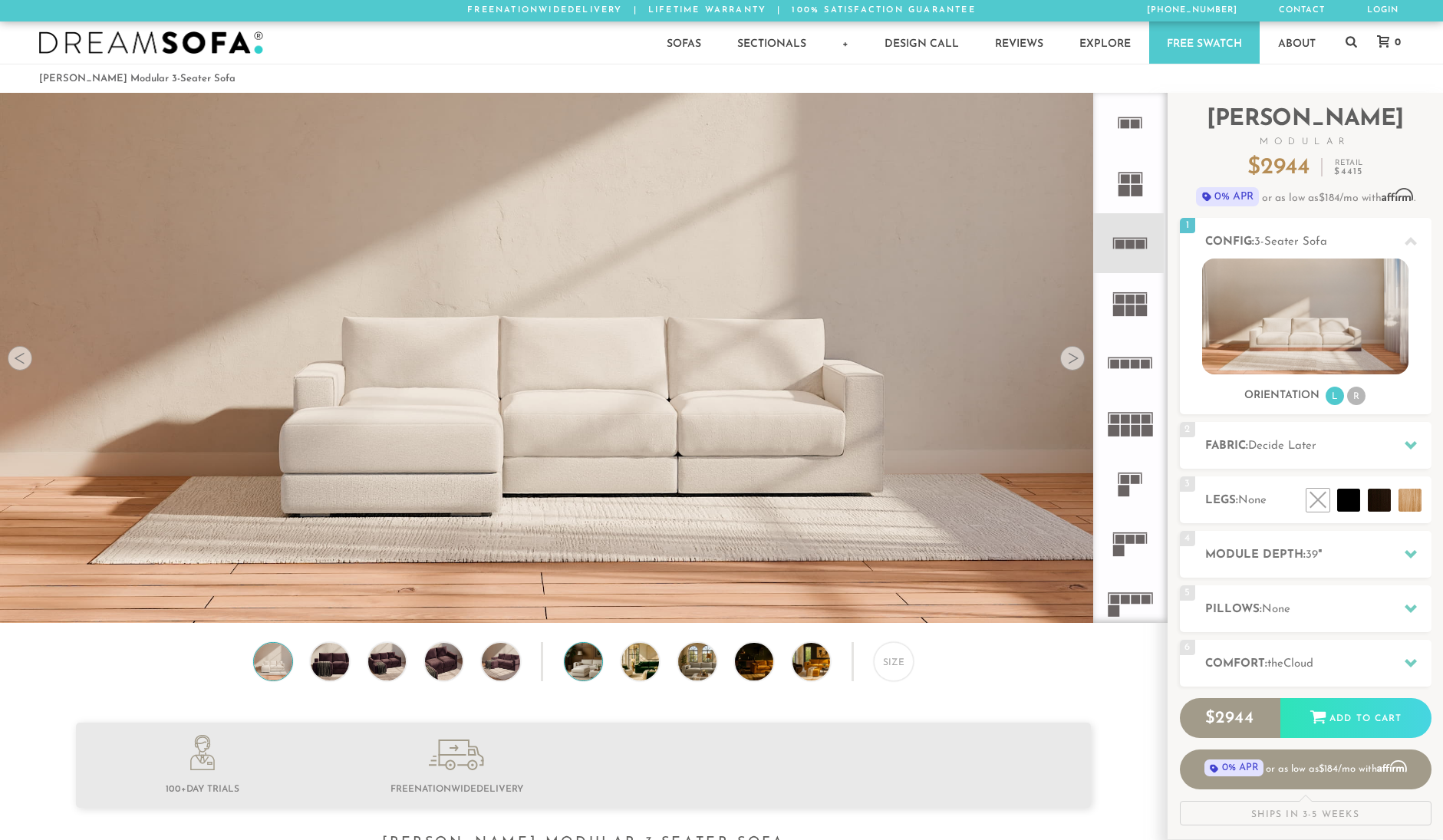
scroll to position [17897, 1443]
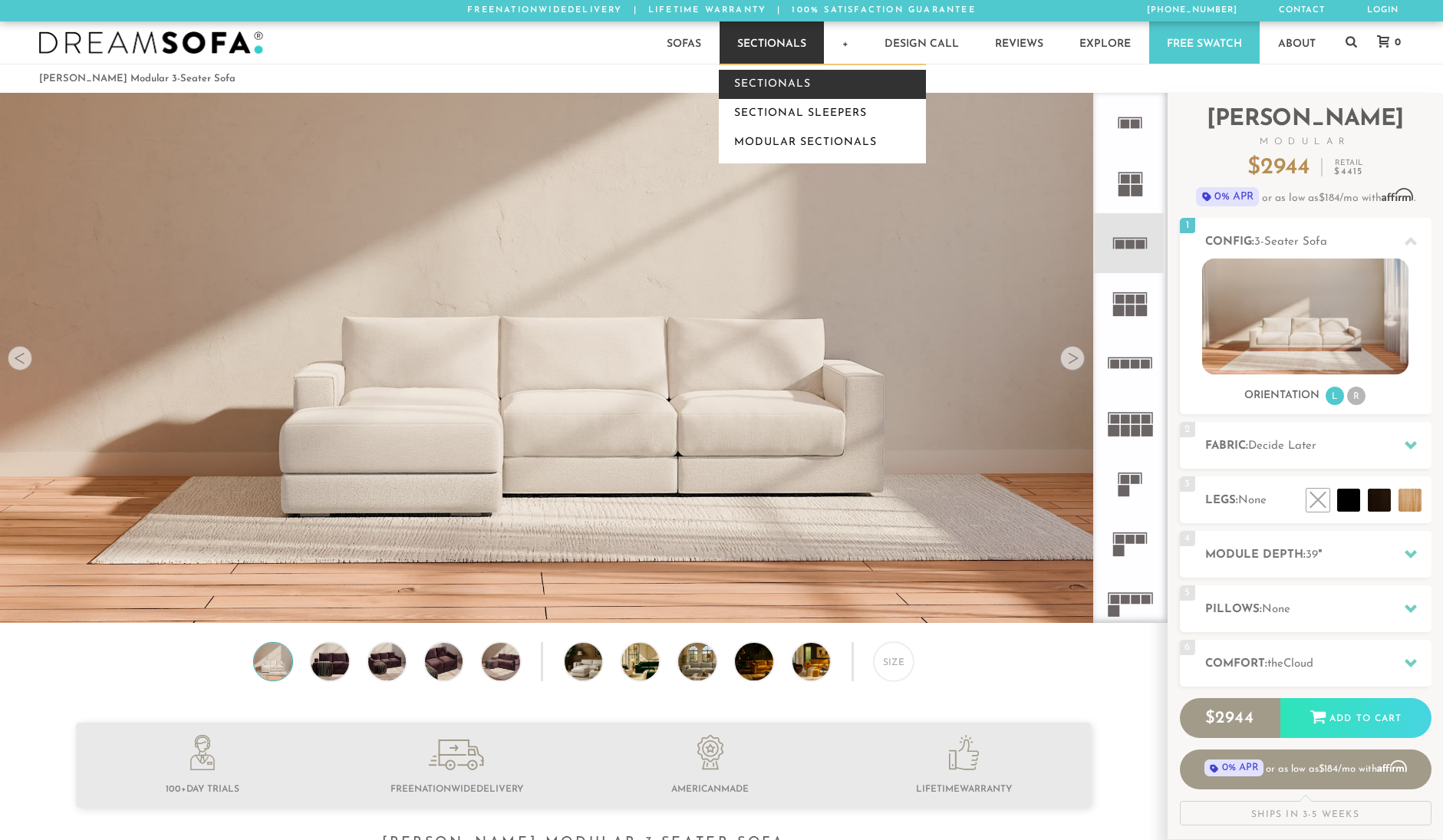
click at [769, 84] on link "Sectionals" at bounding box center [822, 84] width 207 height 29
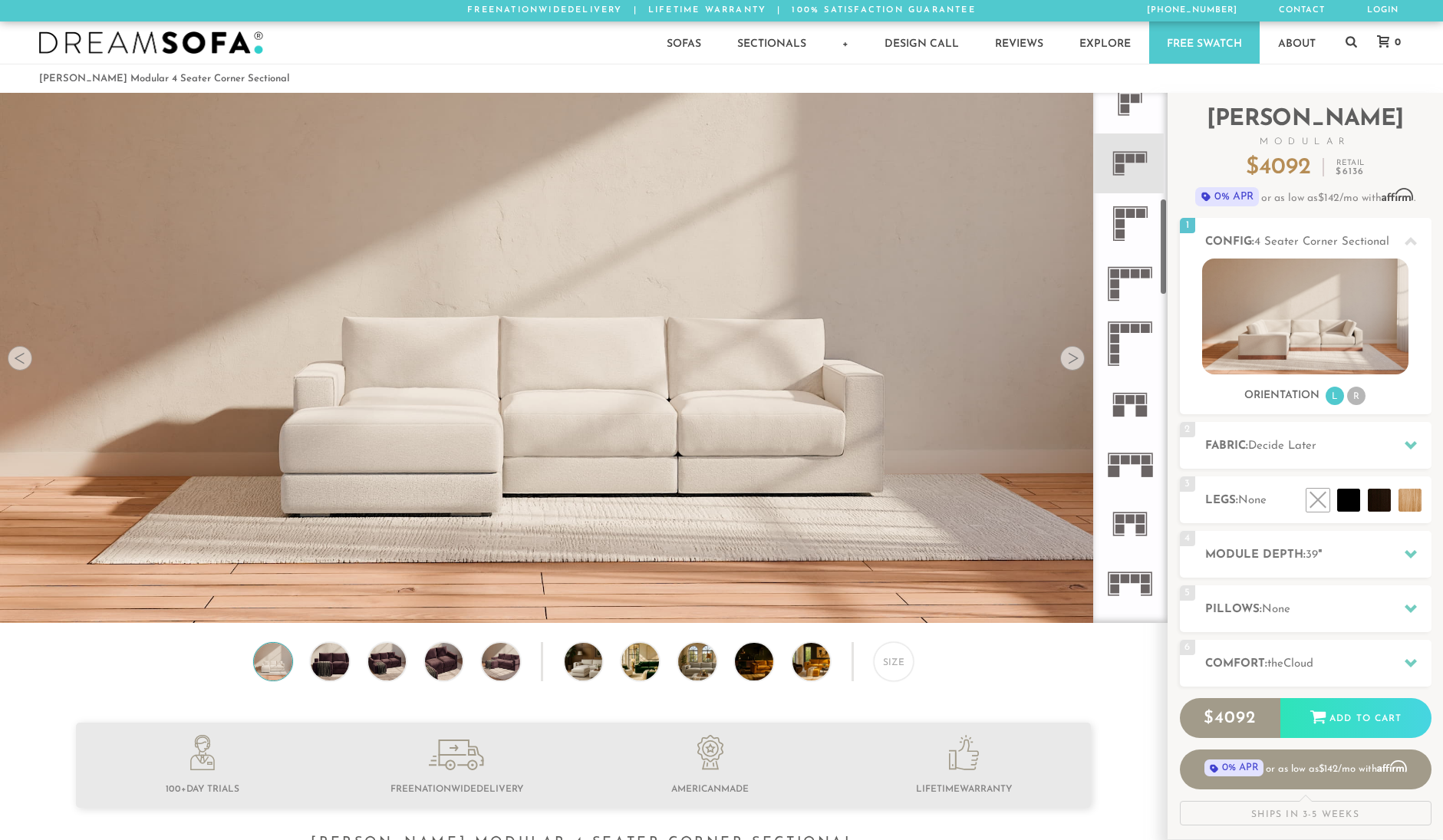
scroll to position [579, 0]
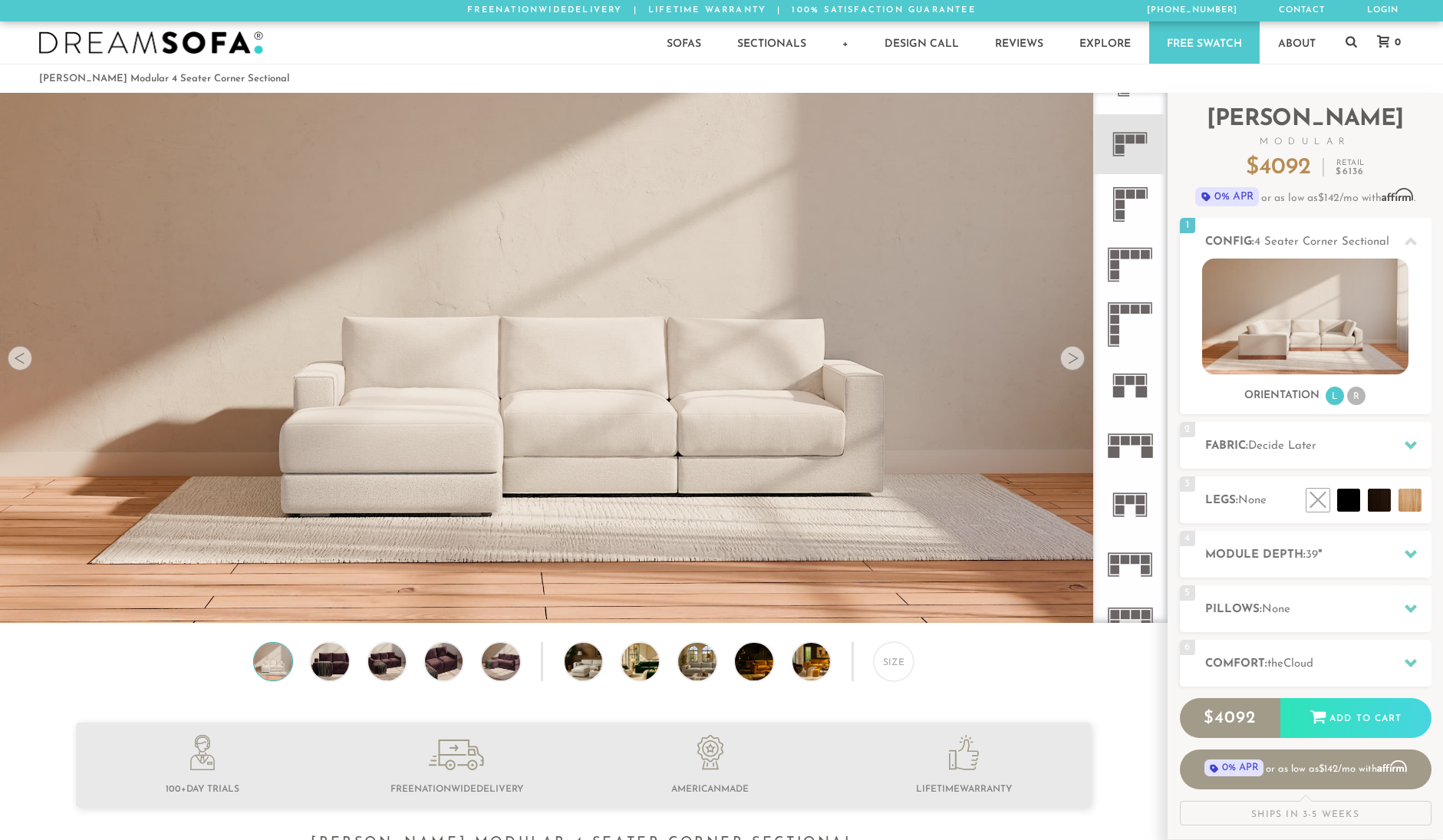
click at [1139, 441] on rect at bounding box center [1135, 441] width 9 height 9
click at [1130, 322] on icon at bounding box center [1130, 324] width 60 height 60
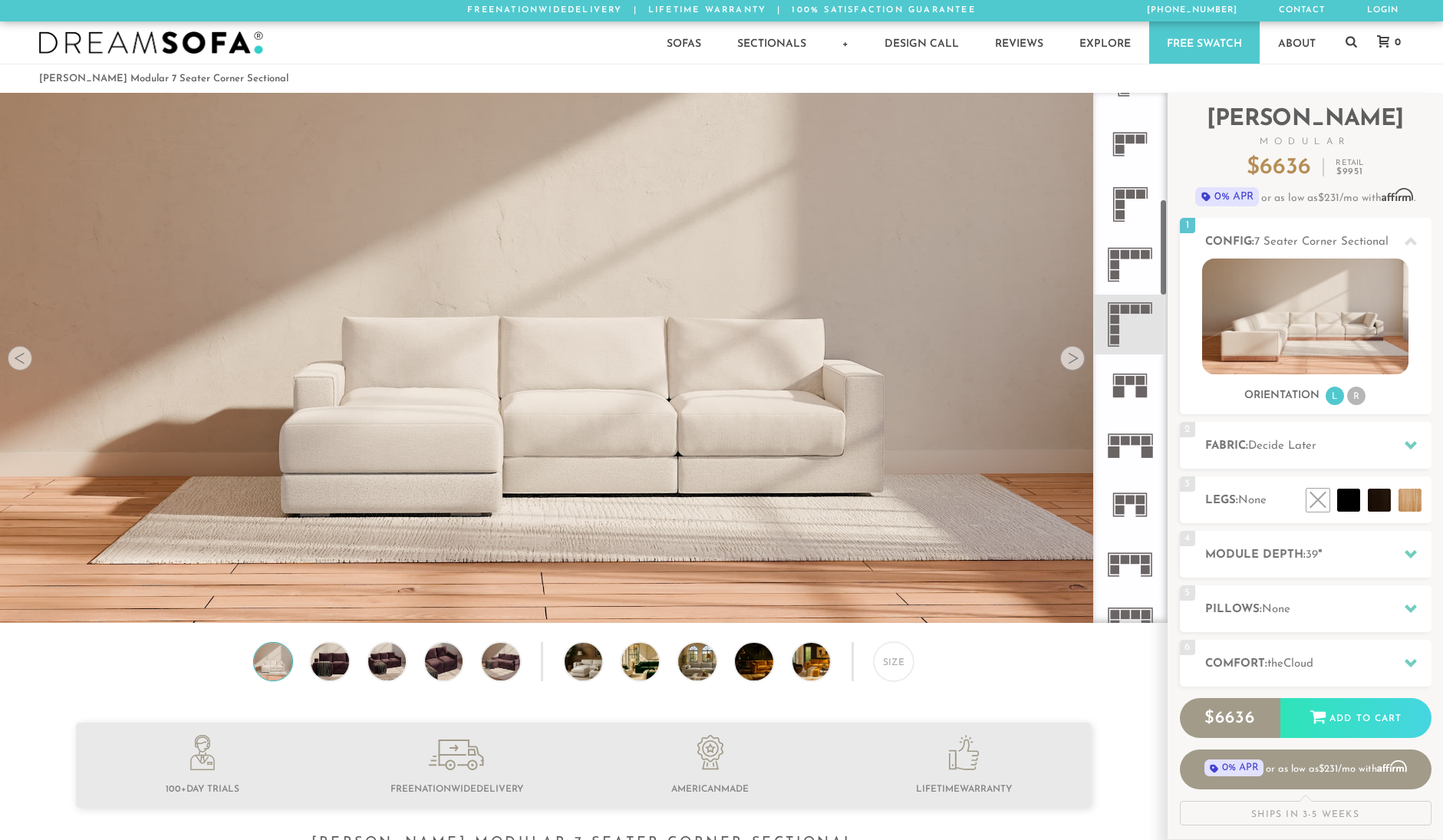
click at [1132, 258] on icon at bounding box center [1130, 264] width 60 height 60
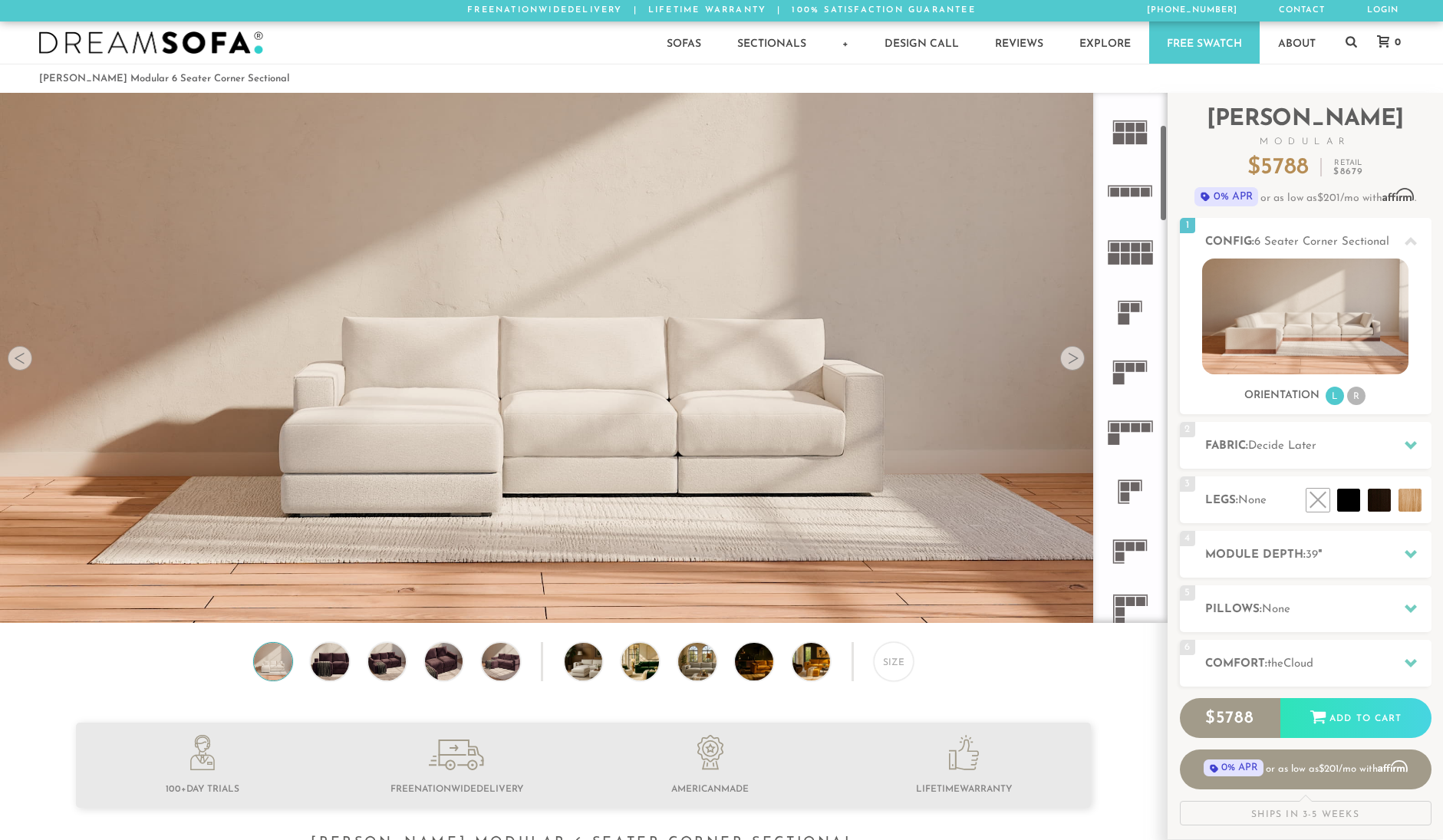
scroll to position [171, 0]
click at [1126, 428] on rect at bounding box center [1125, 428] width 9 height 9
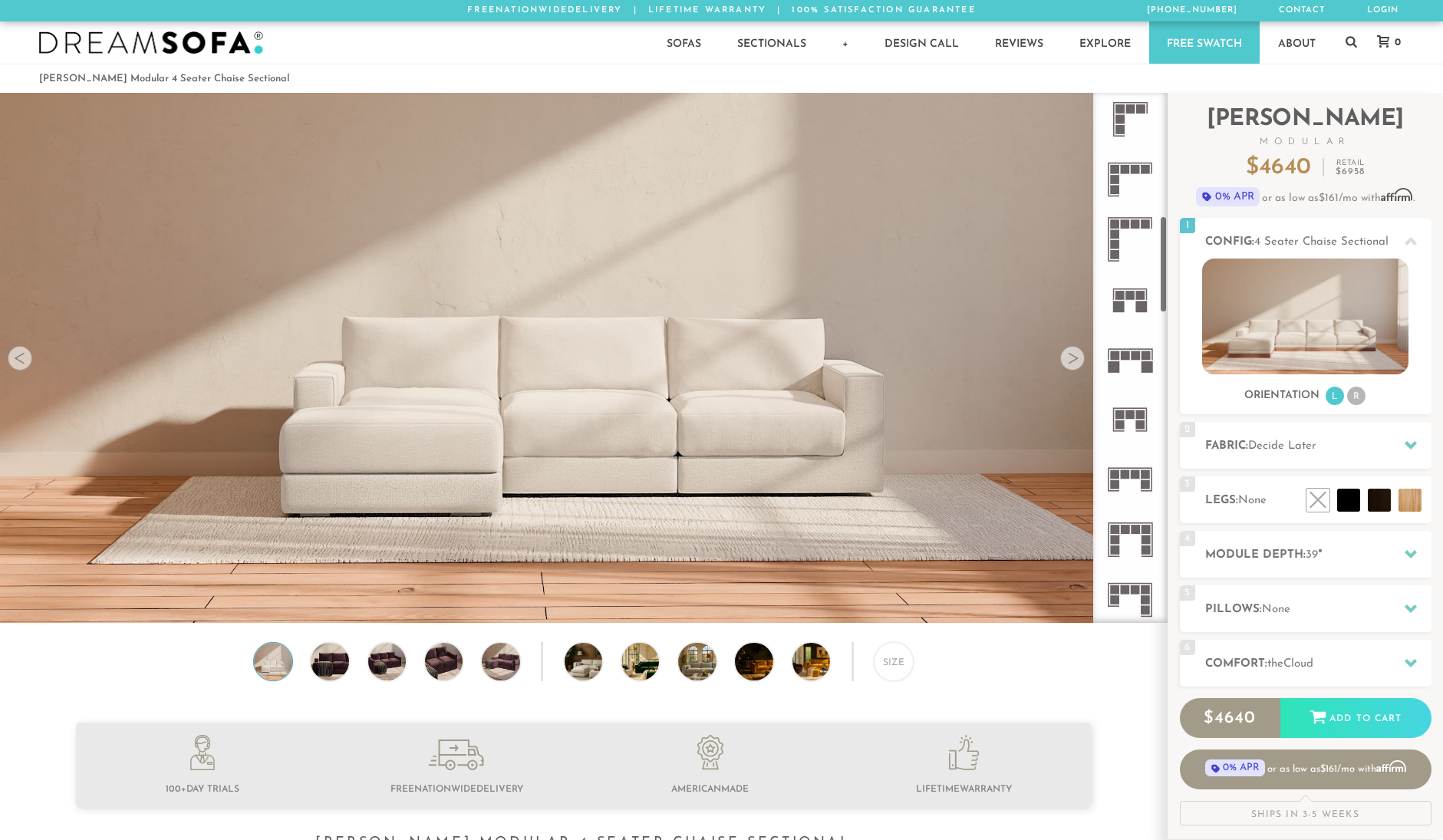
scroll to position [668, 0]
click at [1127, 356] on rect at bounding box center [1125, 351] width 9 height 9
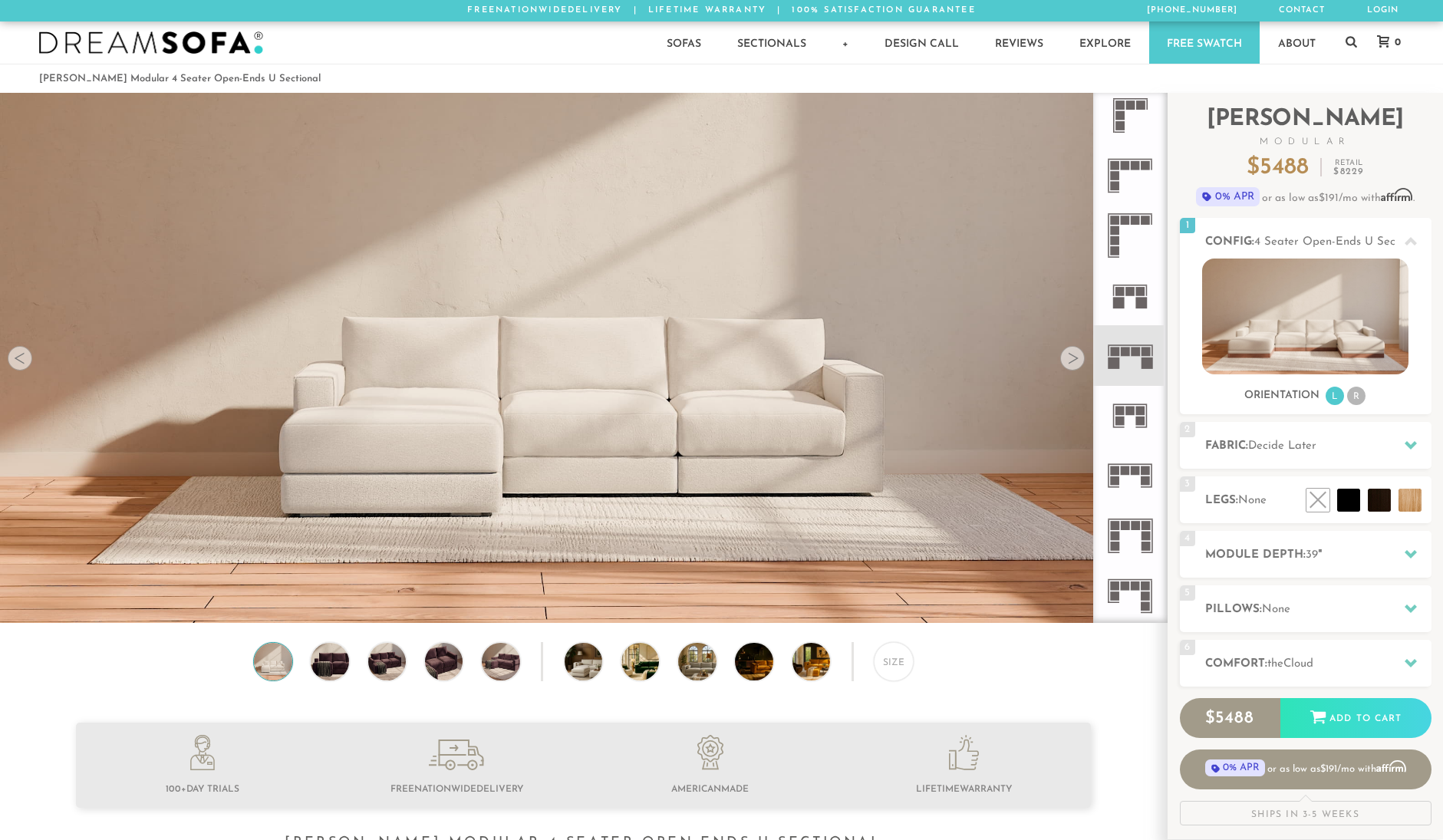
click at [1123, 588] on rect at bounding box center [1125, 586] width 9 height 9
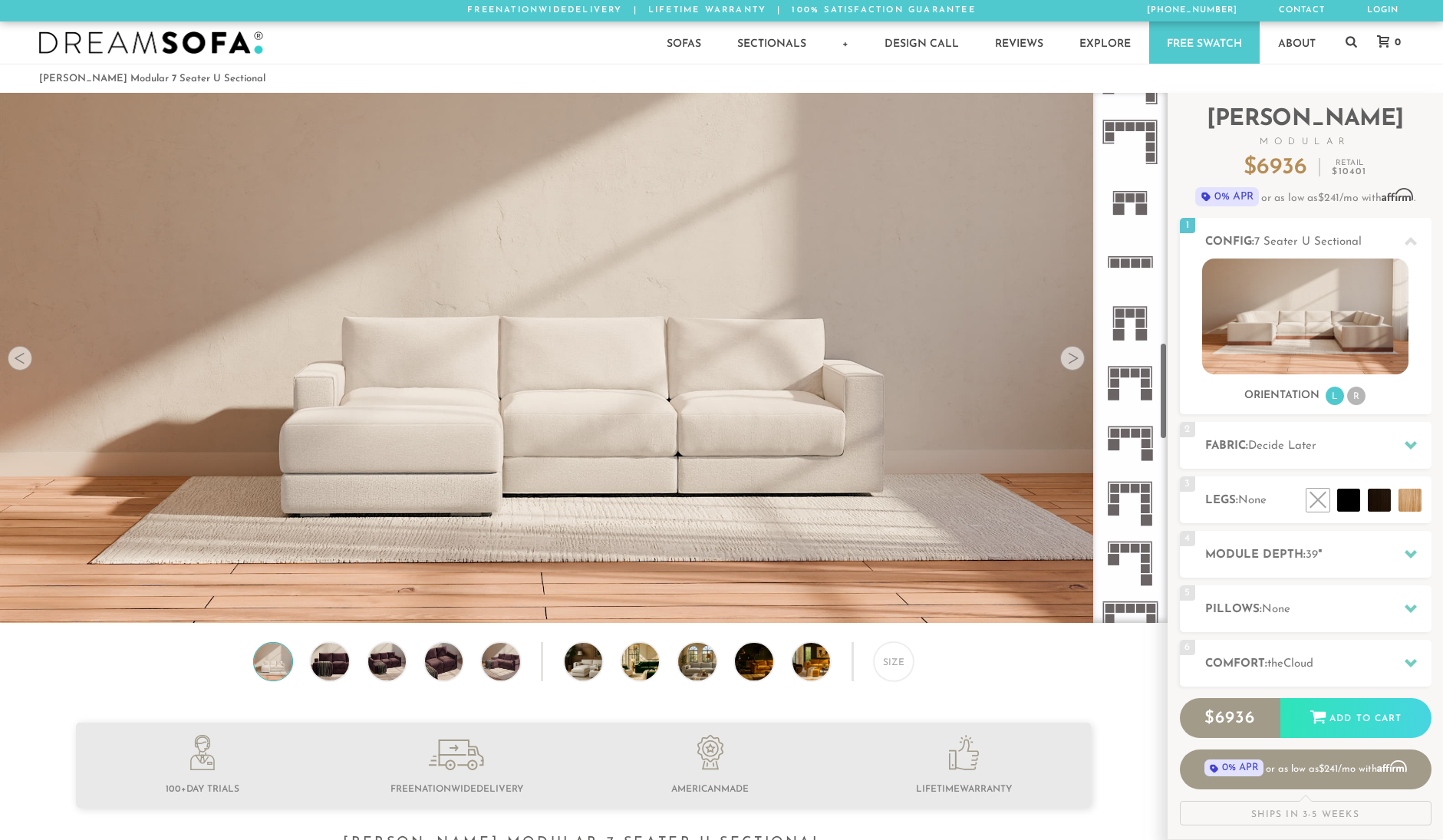
scroll to position [1368, 0]
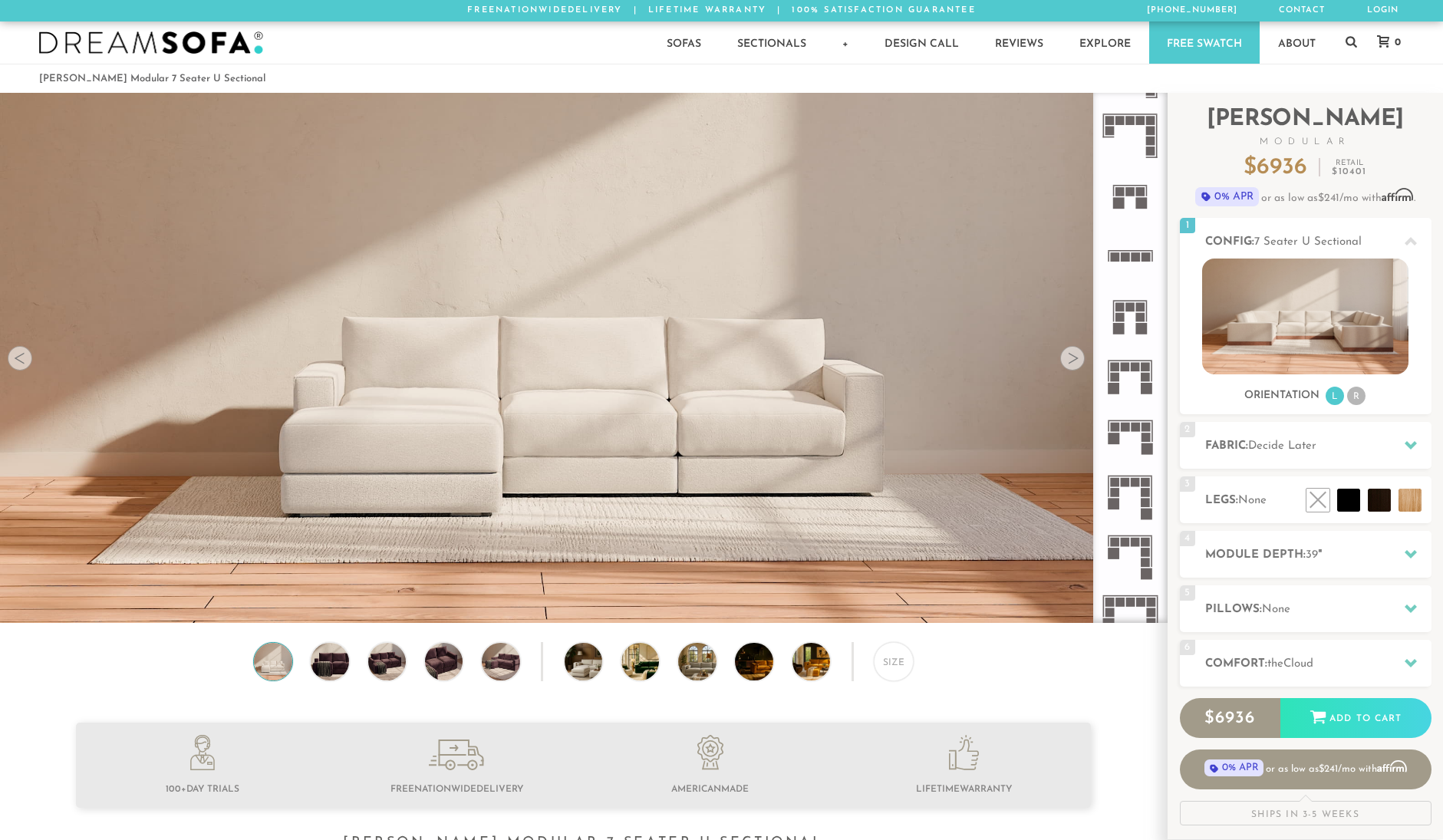
click at [1139, 437] on icon at bounding box center [1130, 436] width 60 height 60
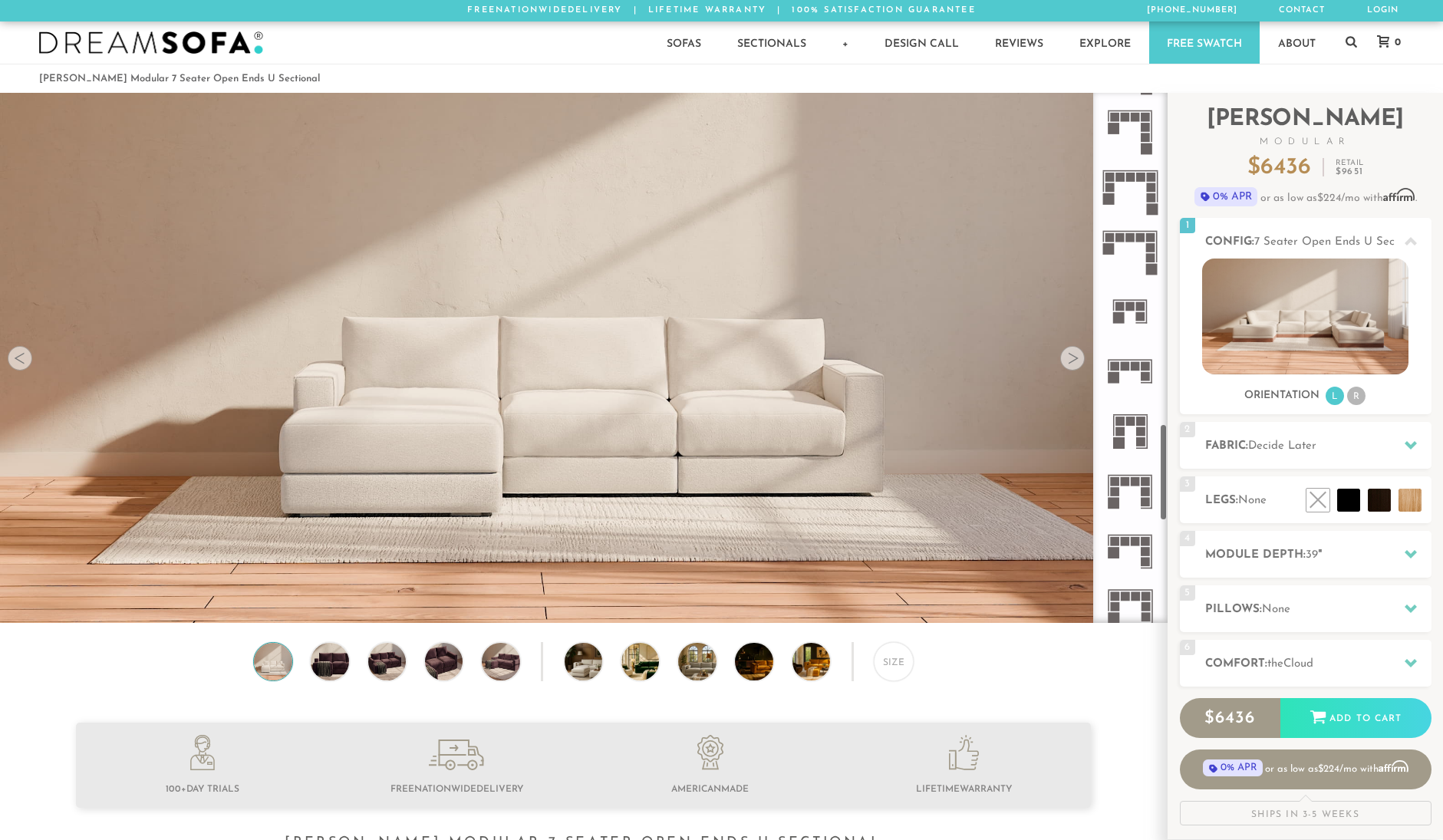
scroll to position [1802, 0]
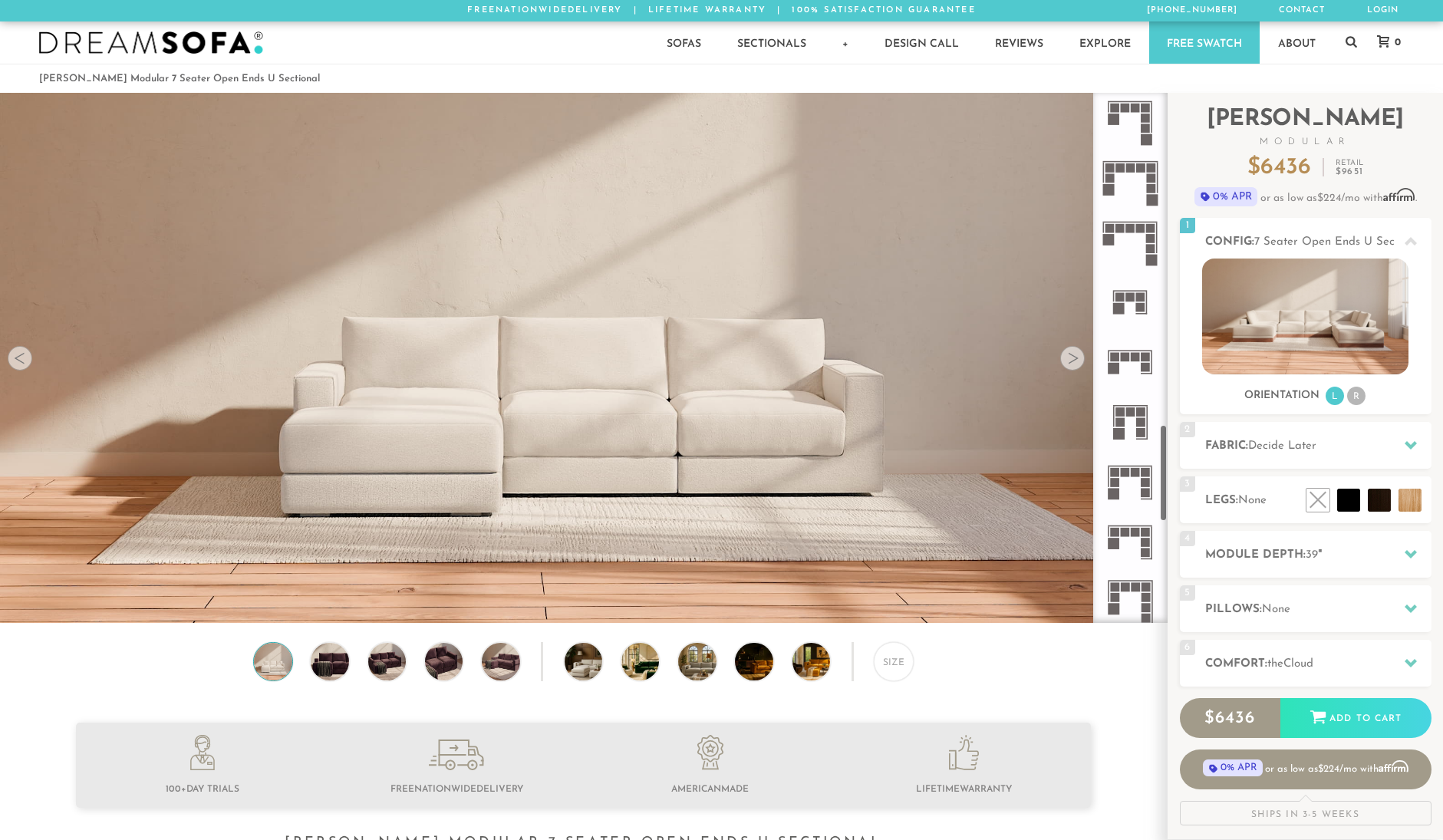
click at [1129, 356] on rect at bounding box center [1125, 357] width 9 height 9
click at [1075, 362] on div at bounding box center [1072, 358] width 25 height 25
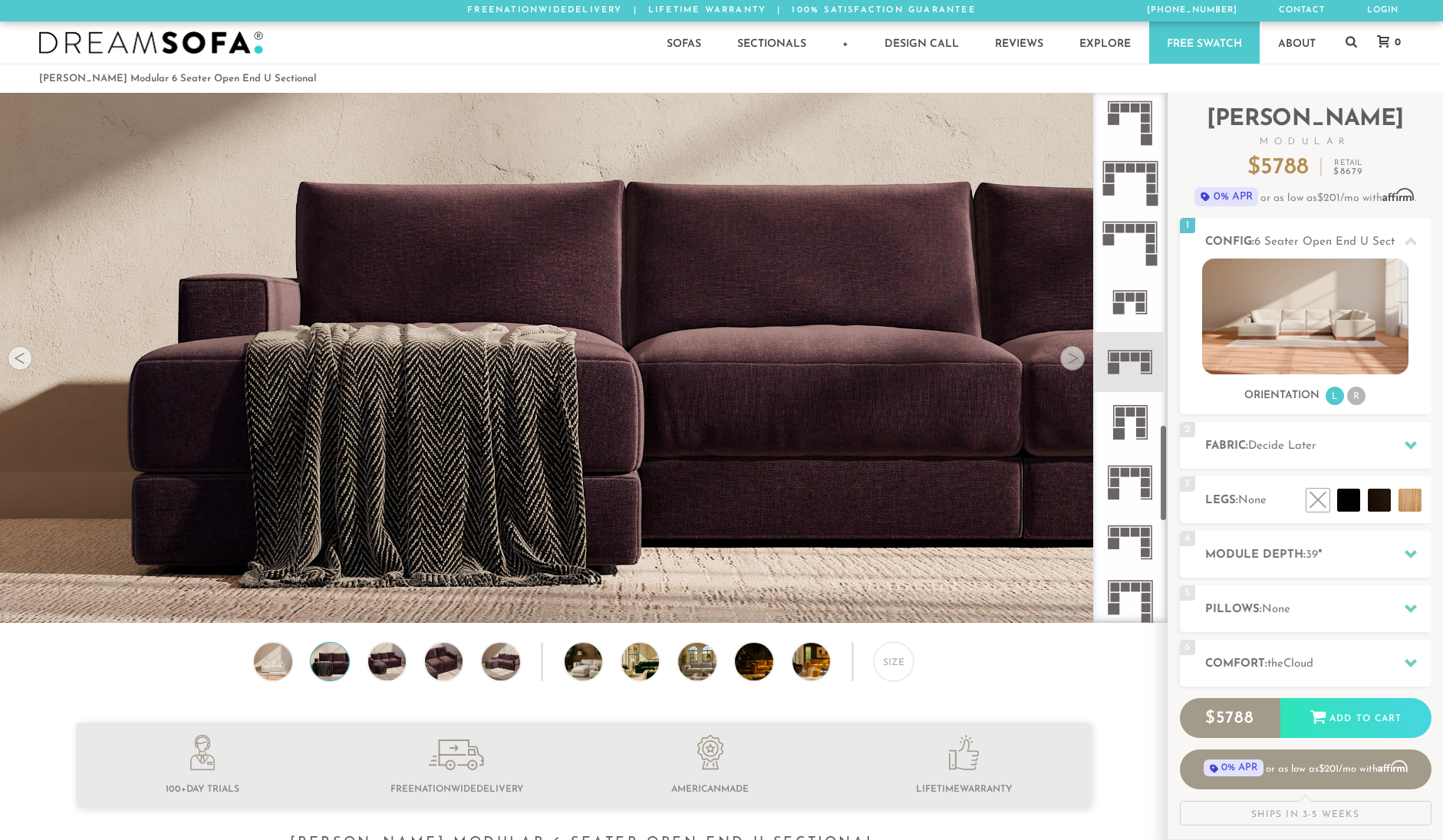
click at [1070, 358] on div at bounding box center [1072, 358] width 25 height 25
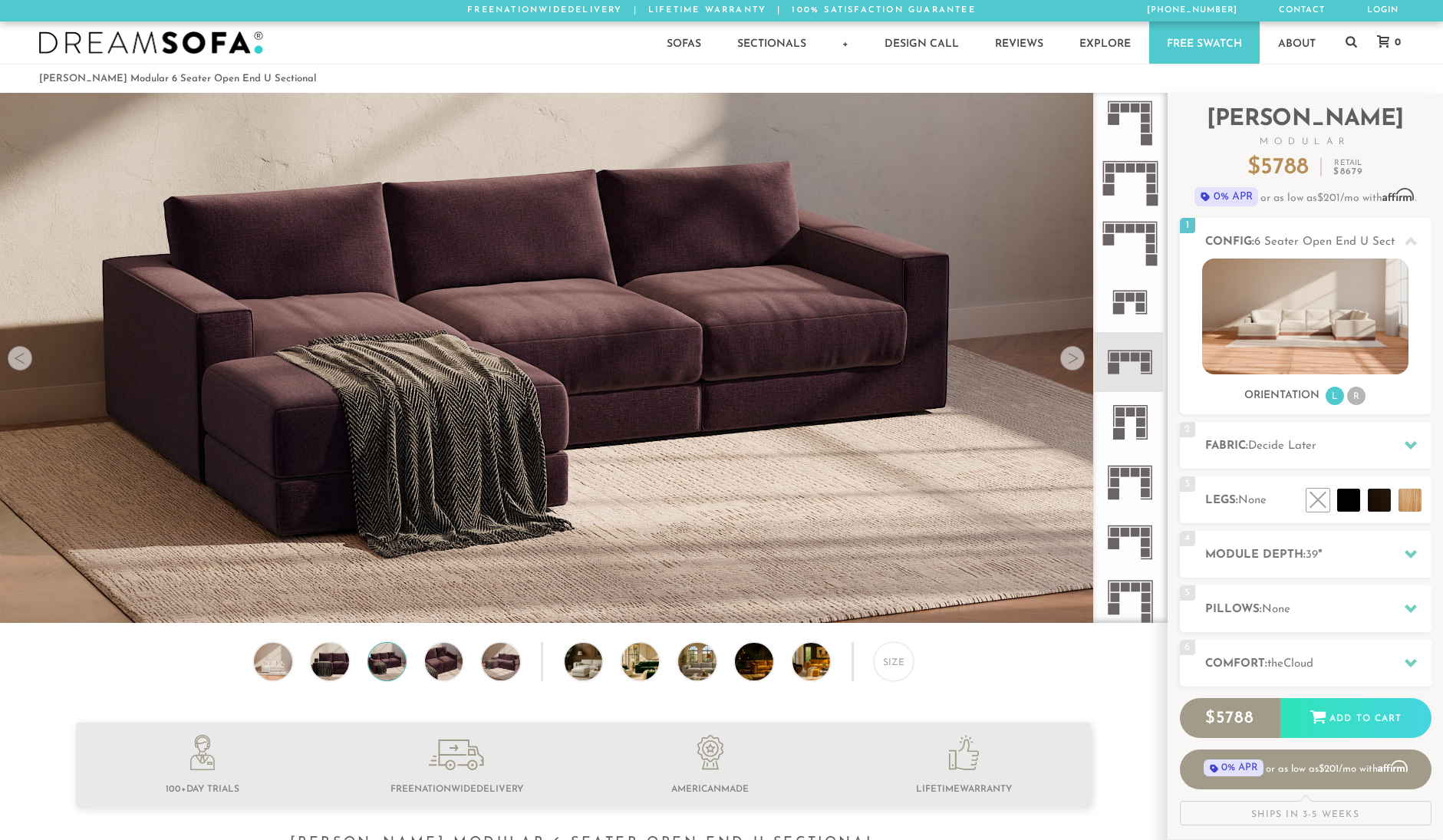
click at [1070, 358] on div at bounding box center [1072, 358] width 25 height 25
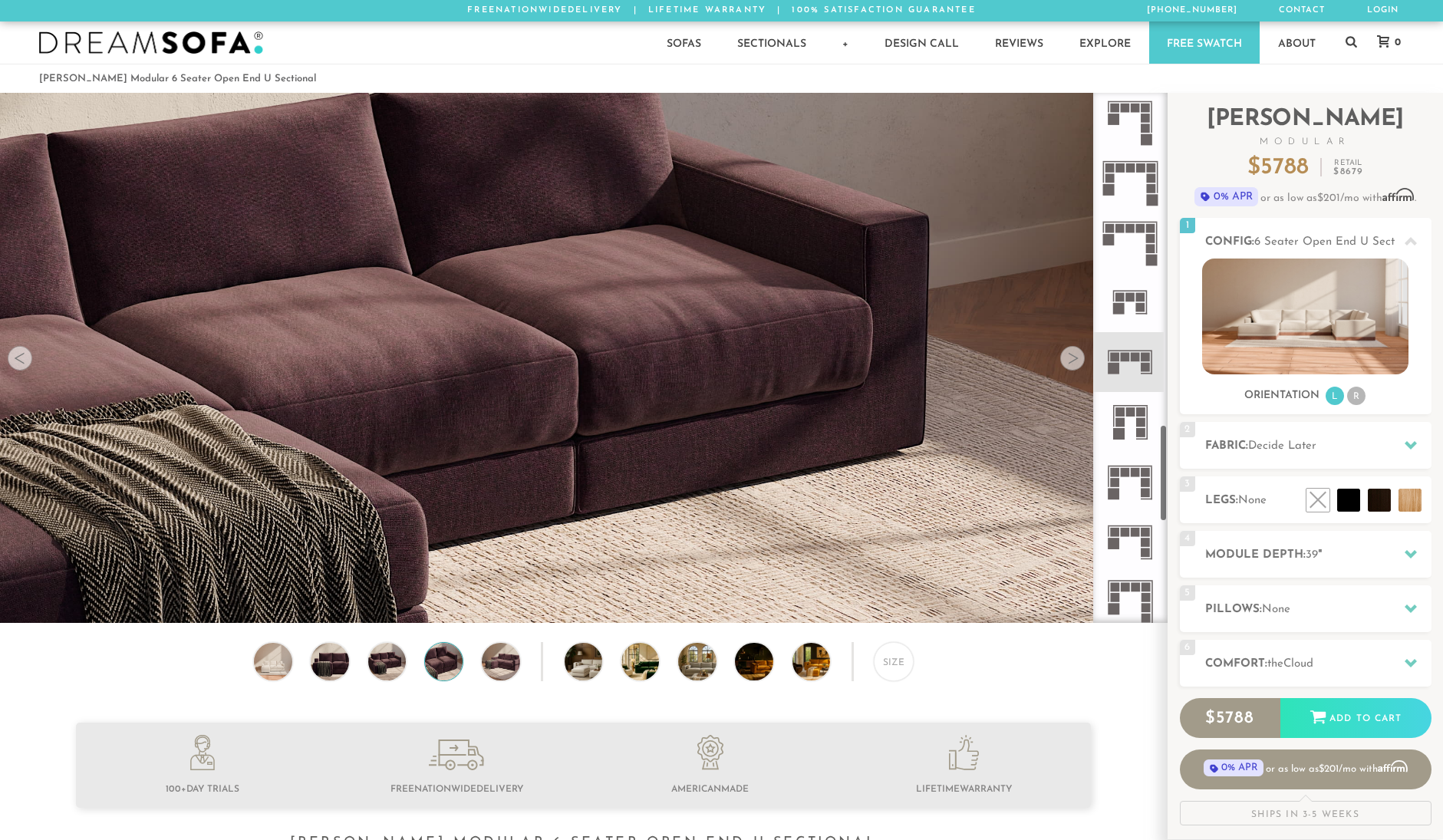
click at [1133, 359] on rect at bounding box center [1135, 357] width 9 height 9
click at [1355, 394] on li "R" at bounding box center [1356, 396] width 19 height 19
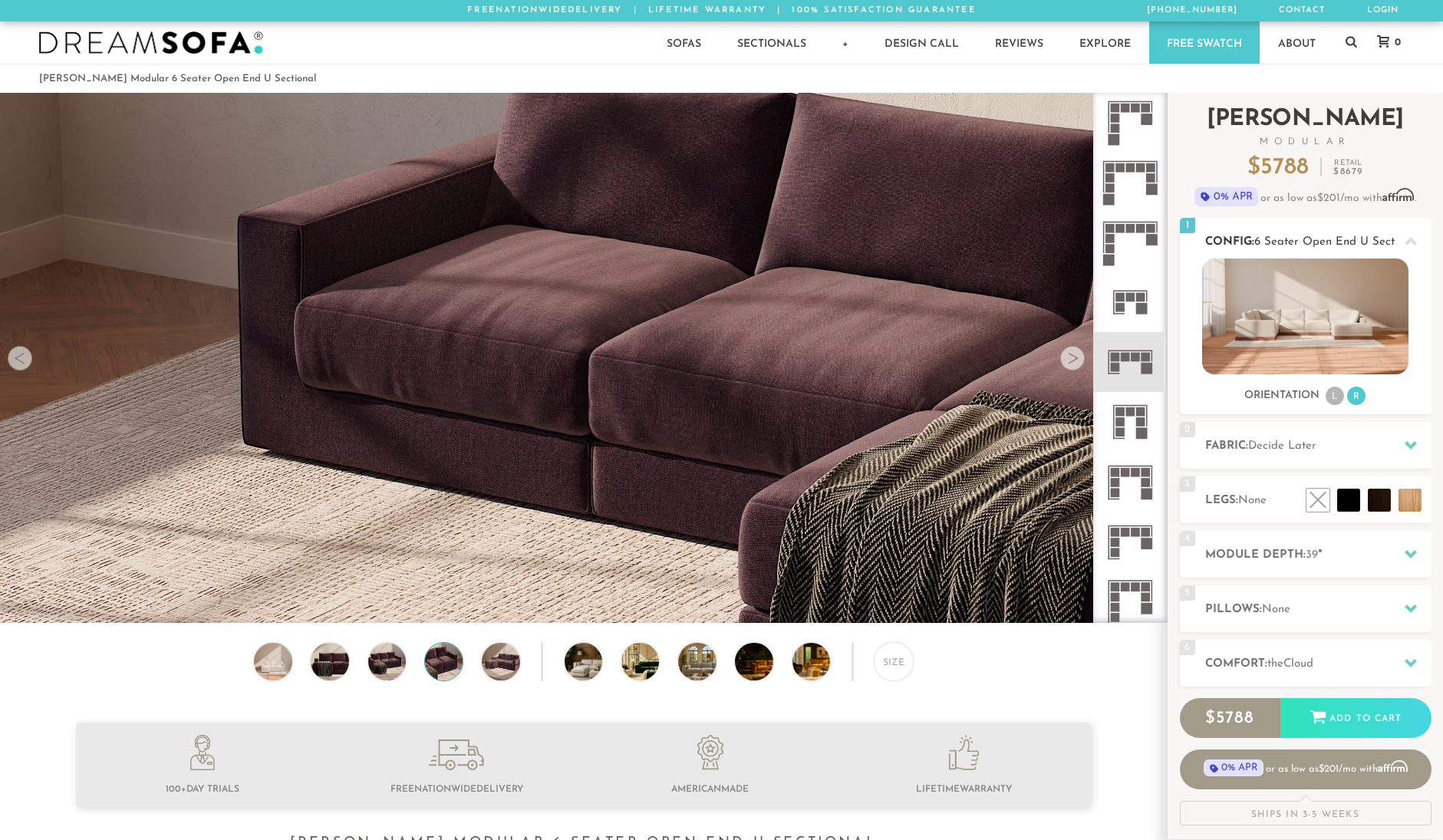
scroll to position [1, 0]
click at [1073, 358] on div at bounding box center [1072, 357] width 25 height 25
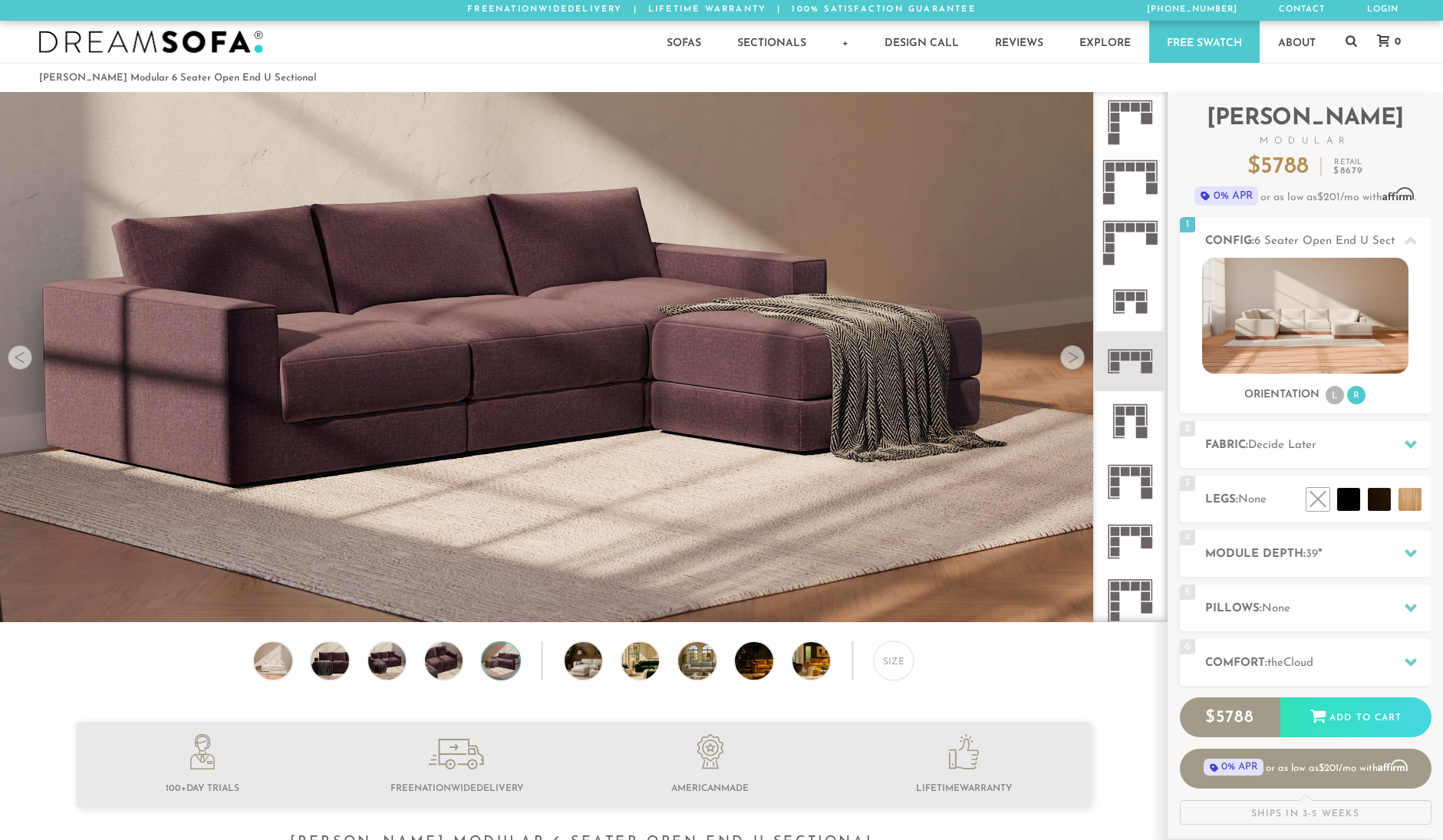
click at [1073, 358] on div at bounding box center [1072, 357] width 25 height 25
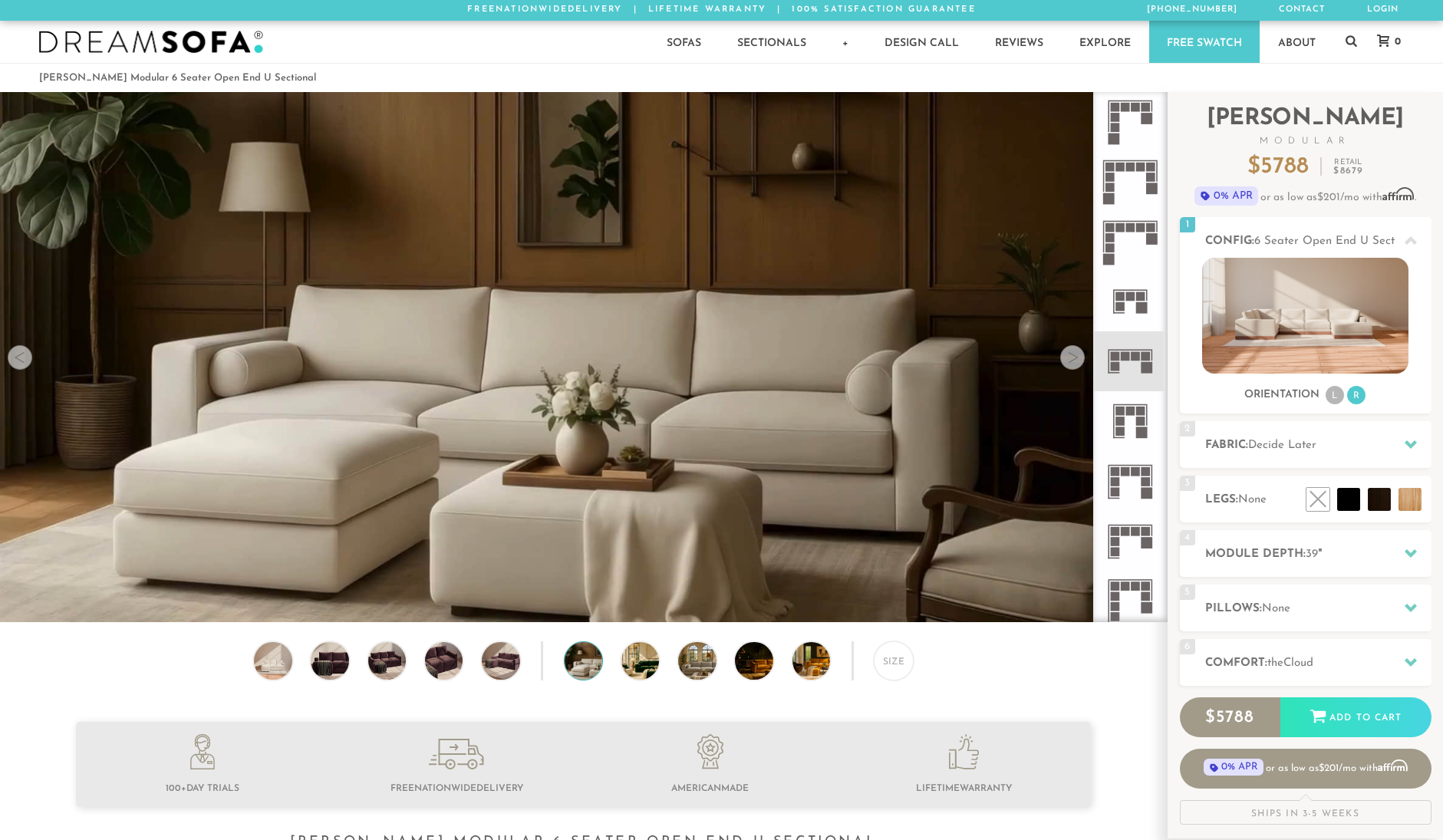
click at [1073, 358] on div at bounding box center [1072, 357] width 25 height 25
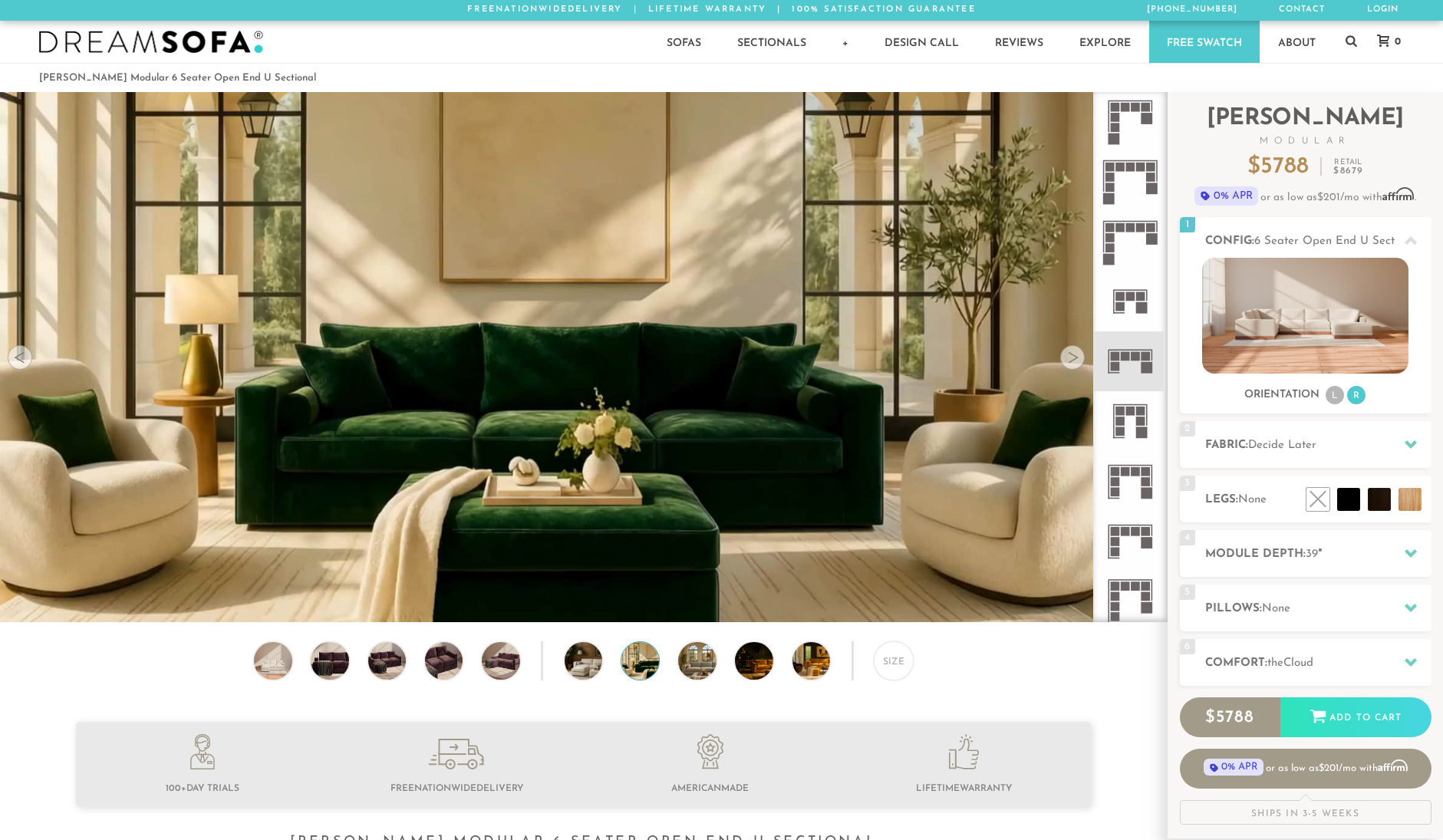
click at [1073, 358] on div at bounding box center [1072, 357] width 25 height 25
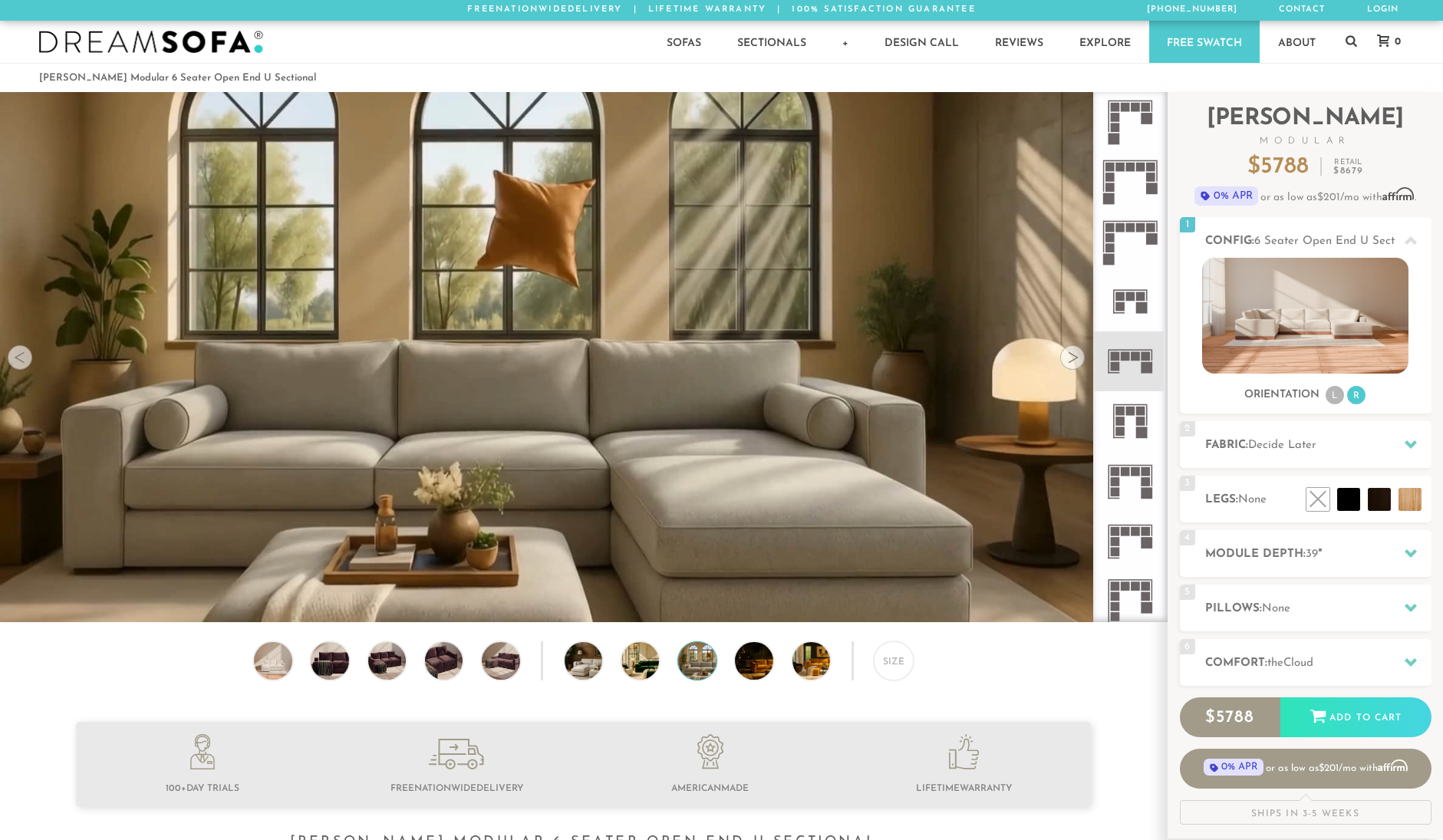
click at [1073, 358] on div at bounding box center [1072, 357] width 25 height 25
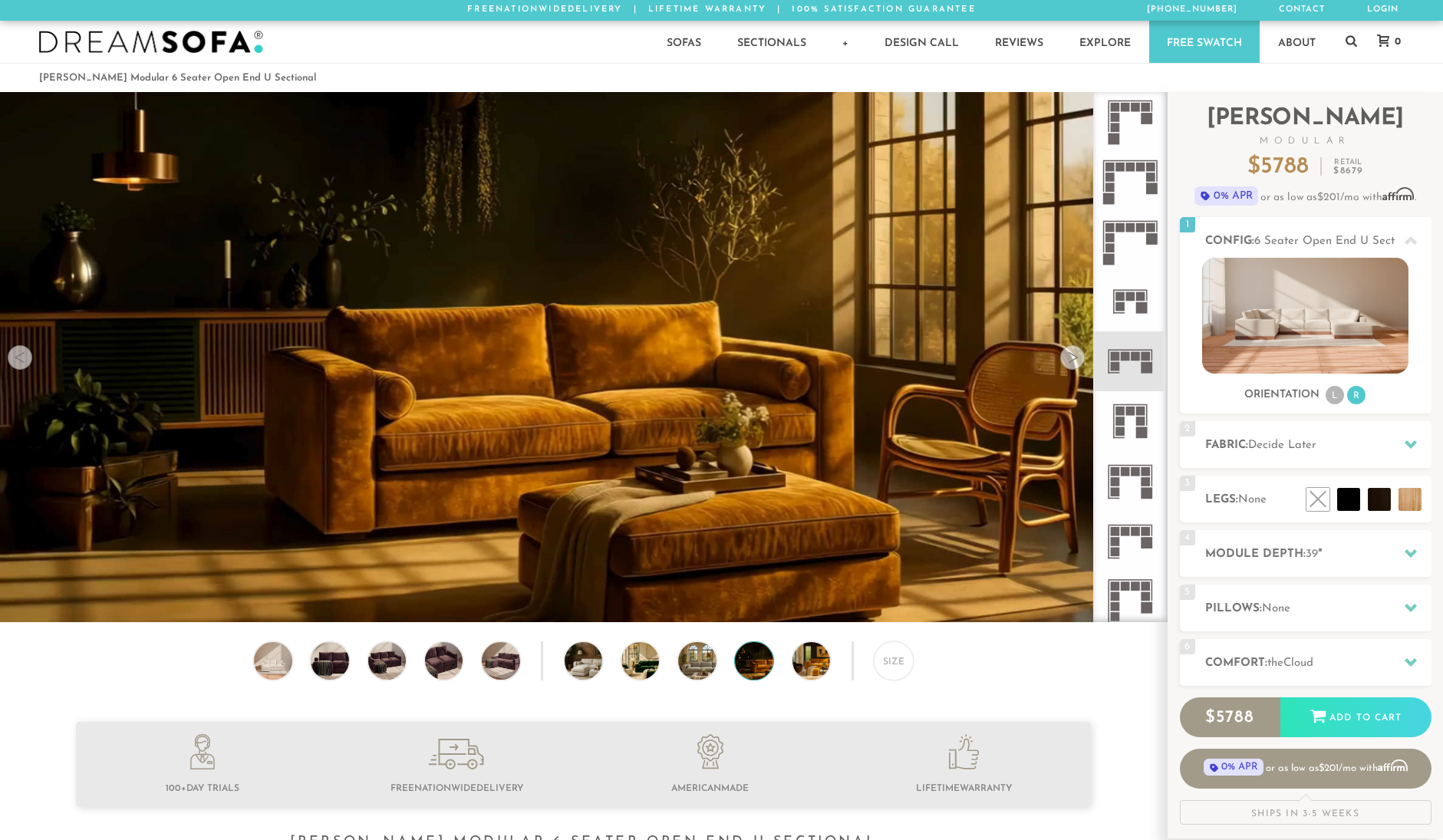
click at [1073, 358] on div at bounding box center [1072, 357] width 25 height 25
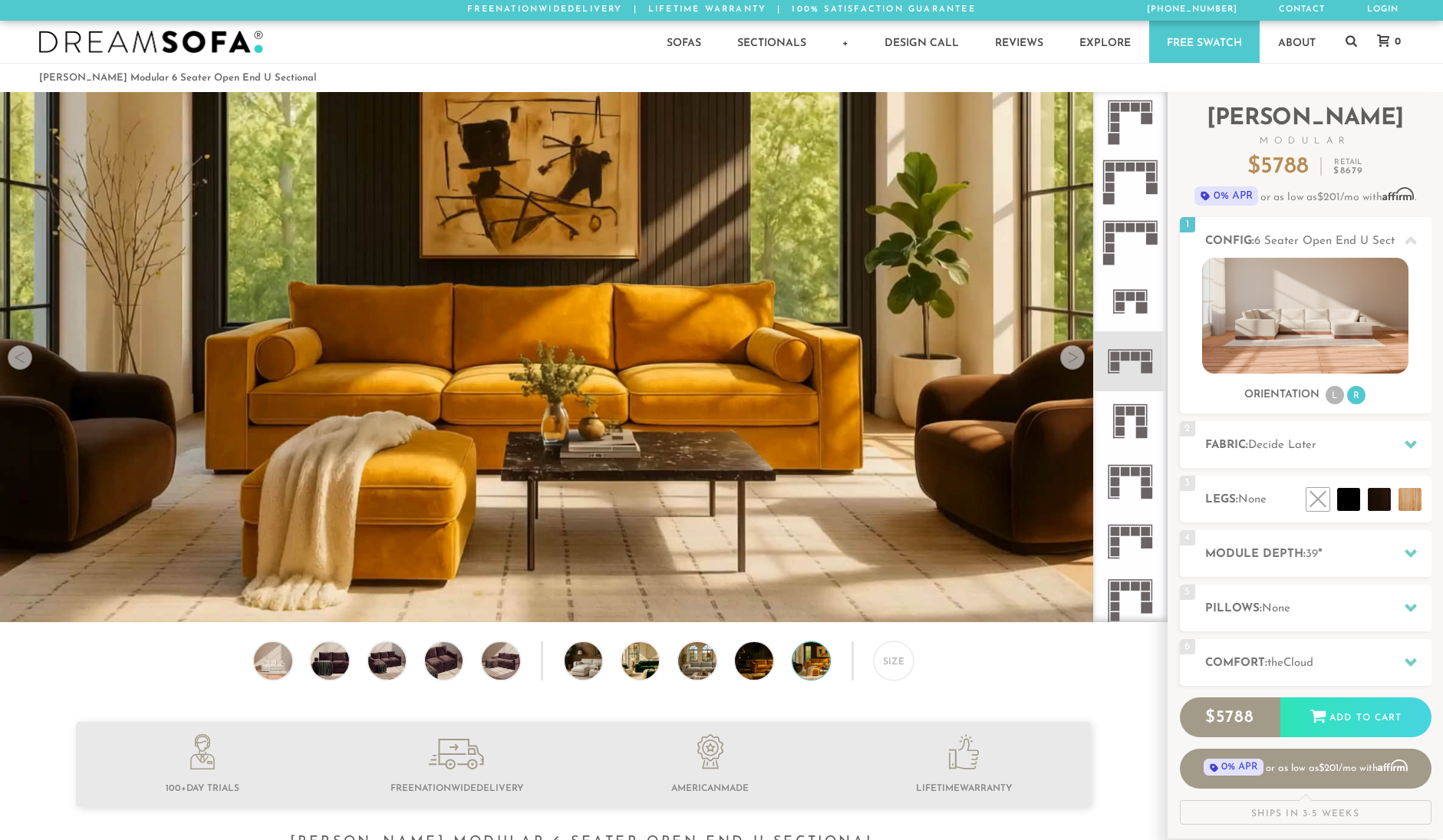
click at [1073, 358] on div at bounding box center [1072, 357] width 25 height 25
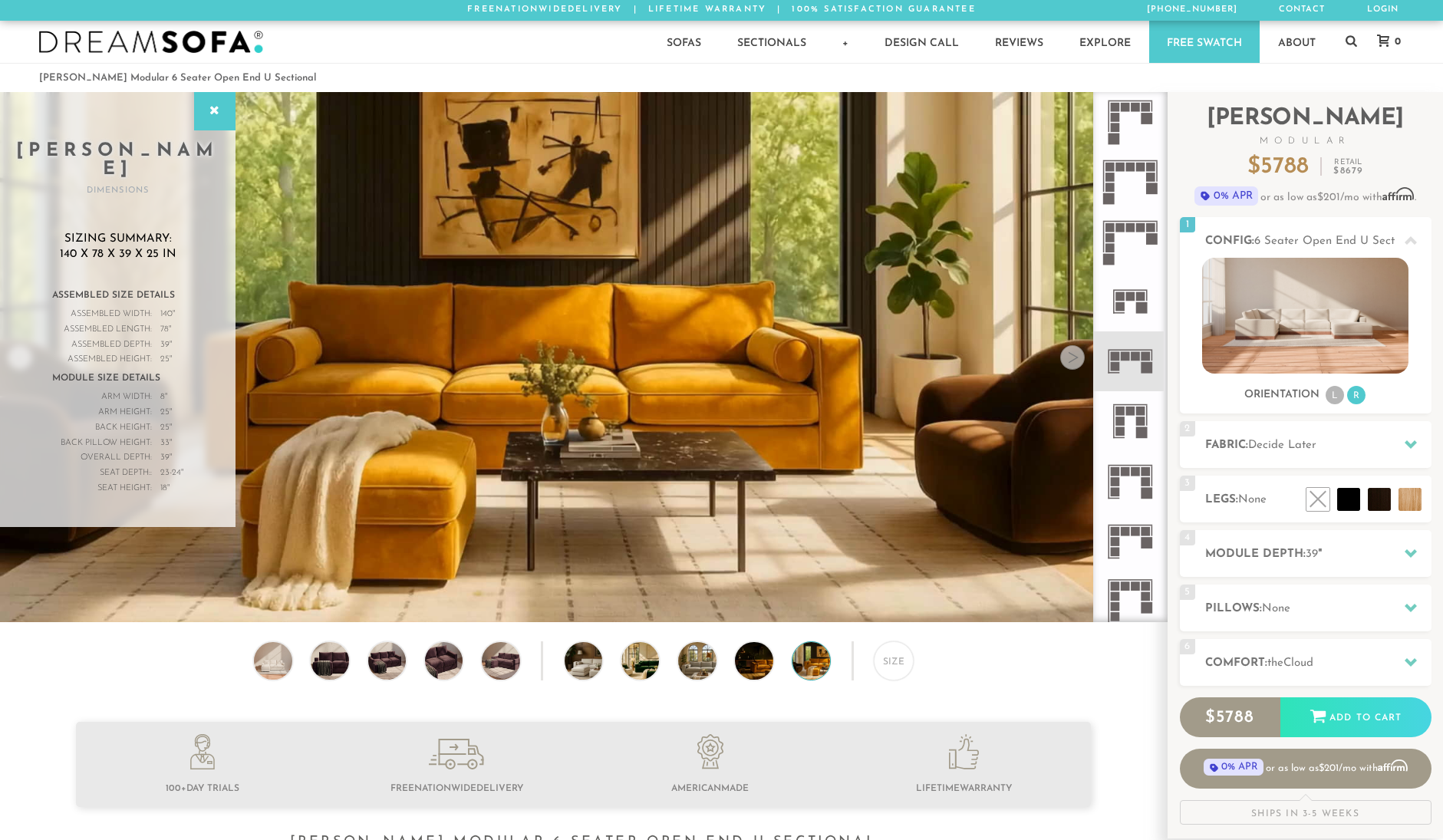
click at [1069, 358] on div at bounding box center [1072, 357] width 25 height 25
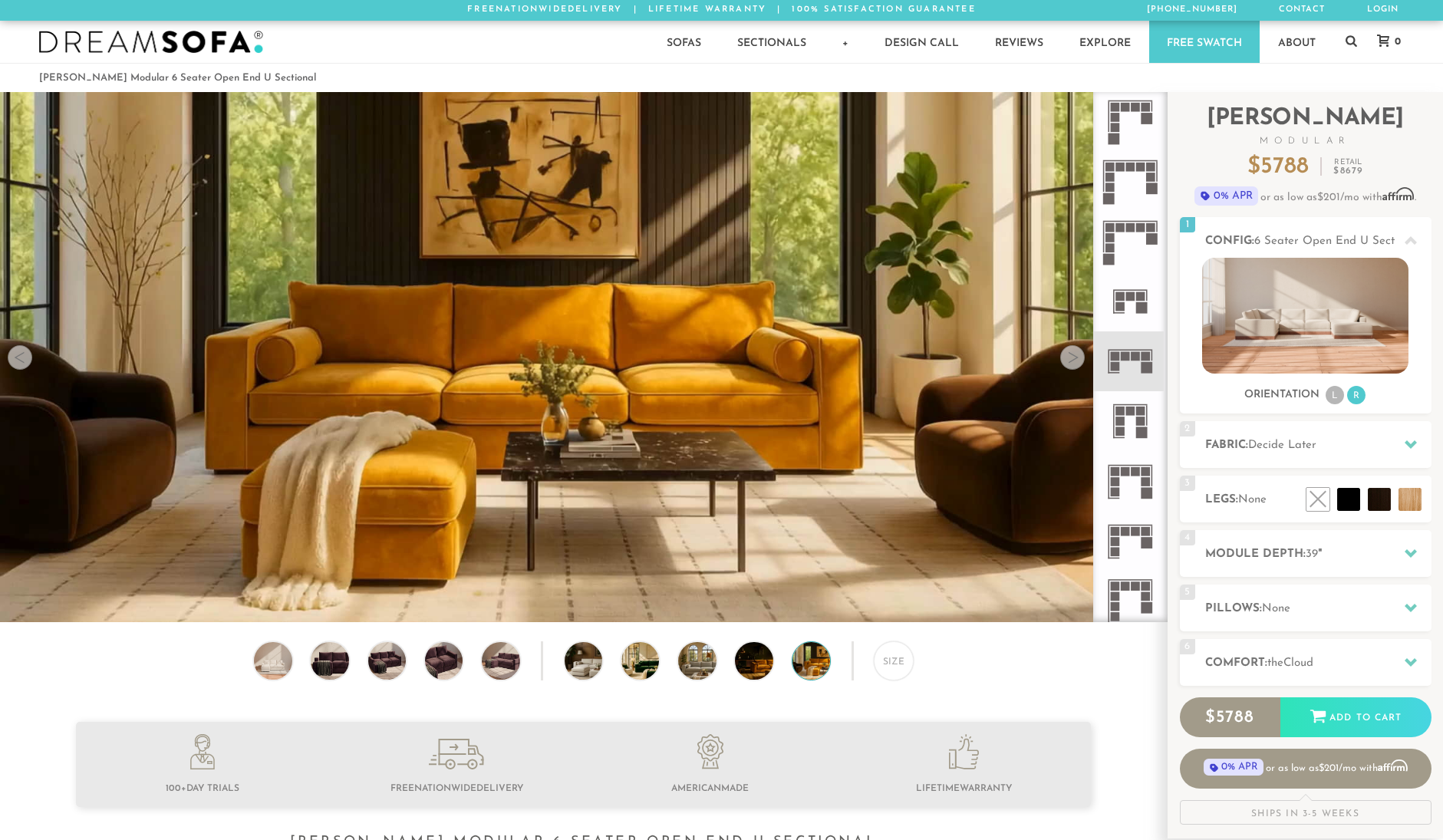
click at [1069, 358] on div at bounding box center [1072, 357] width 25 height 25
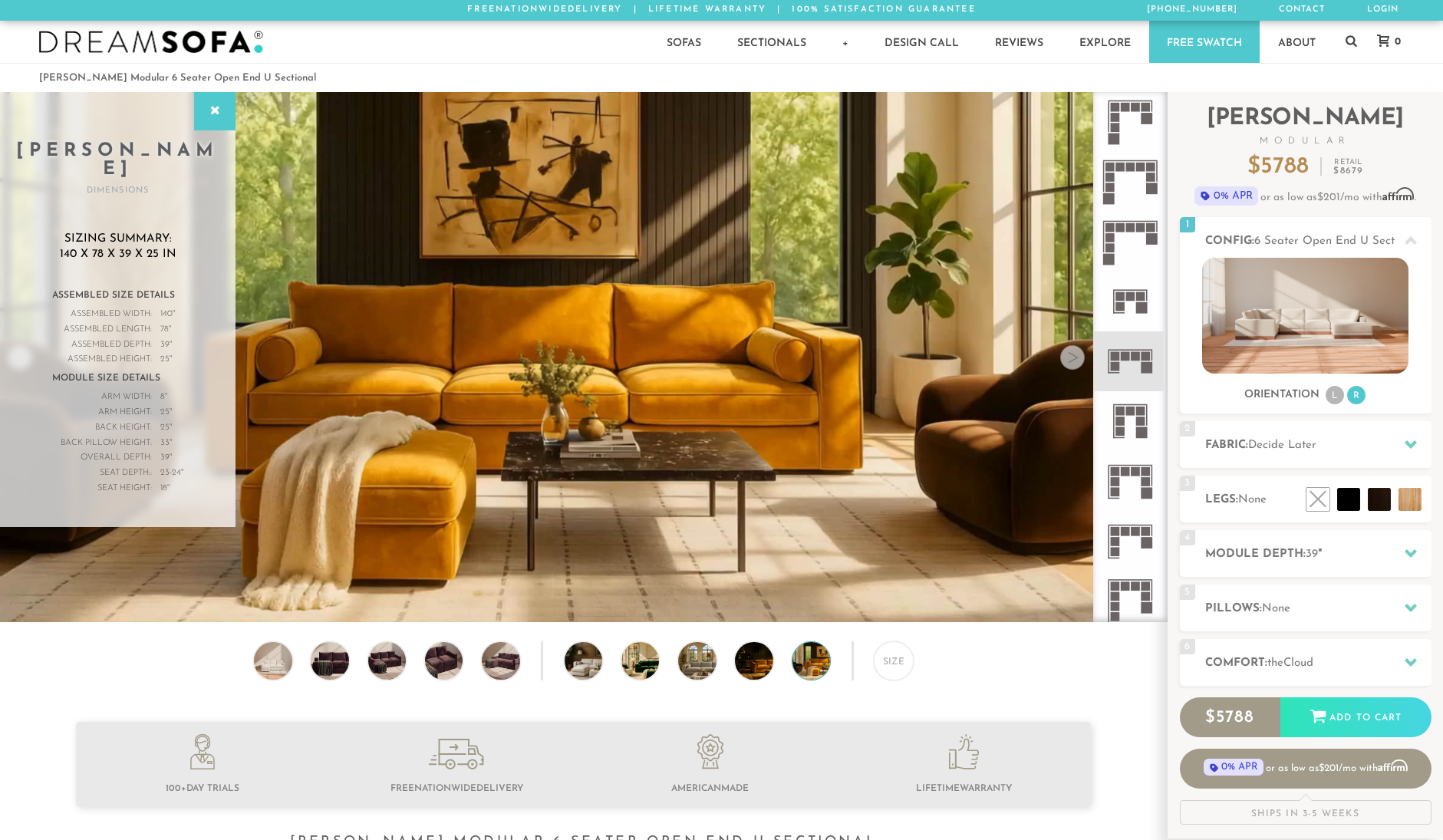
click at [1071, 357] on div at bounding box center [1072, 357] width 25 height 25
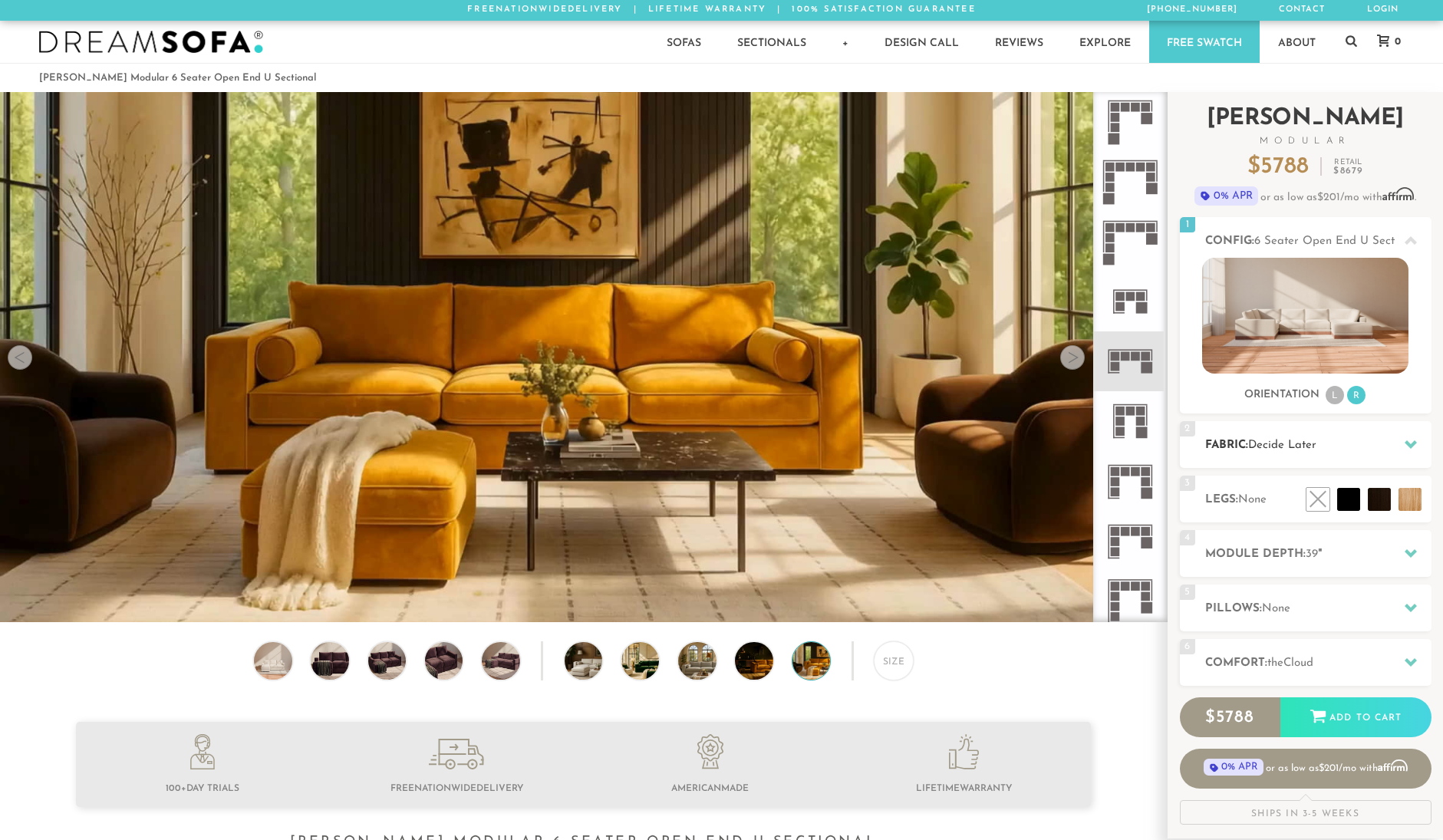
scroll to position [0, 0]
click at [1312, 449] on span "Decide Later" at bounding box center [1282, 445] width 68 height 11
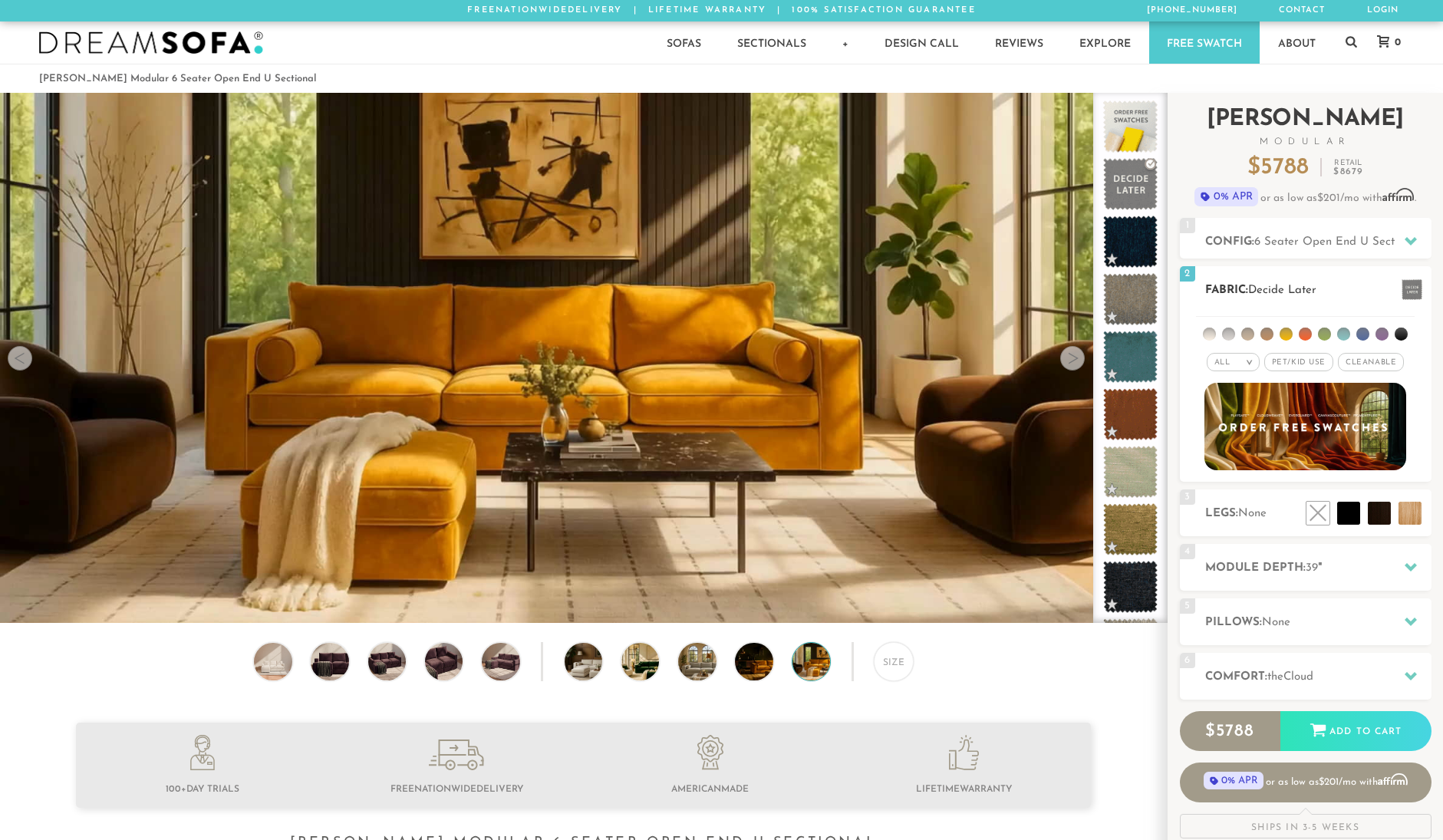
click at [1245, 362] on em ">" at bounding box center [1249, 362] width 11 height 8
click at [1228, 470] on li "Durable" at bounding box center [1233, 470] width 53 height 21
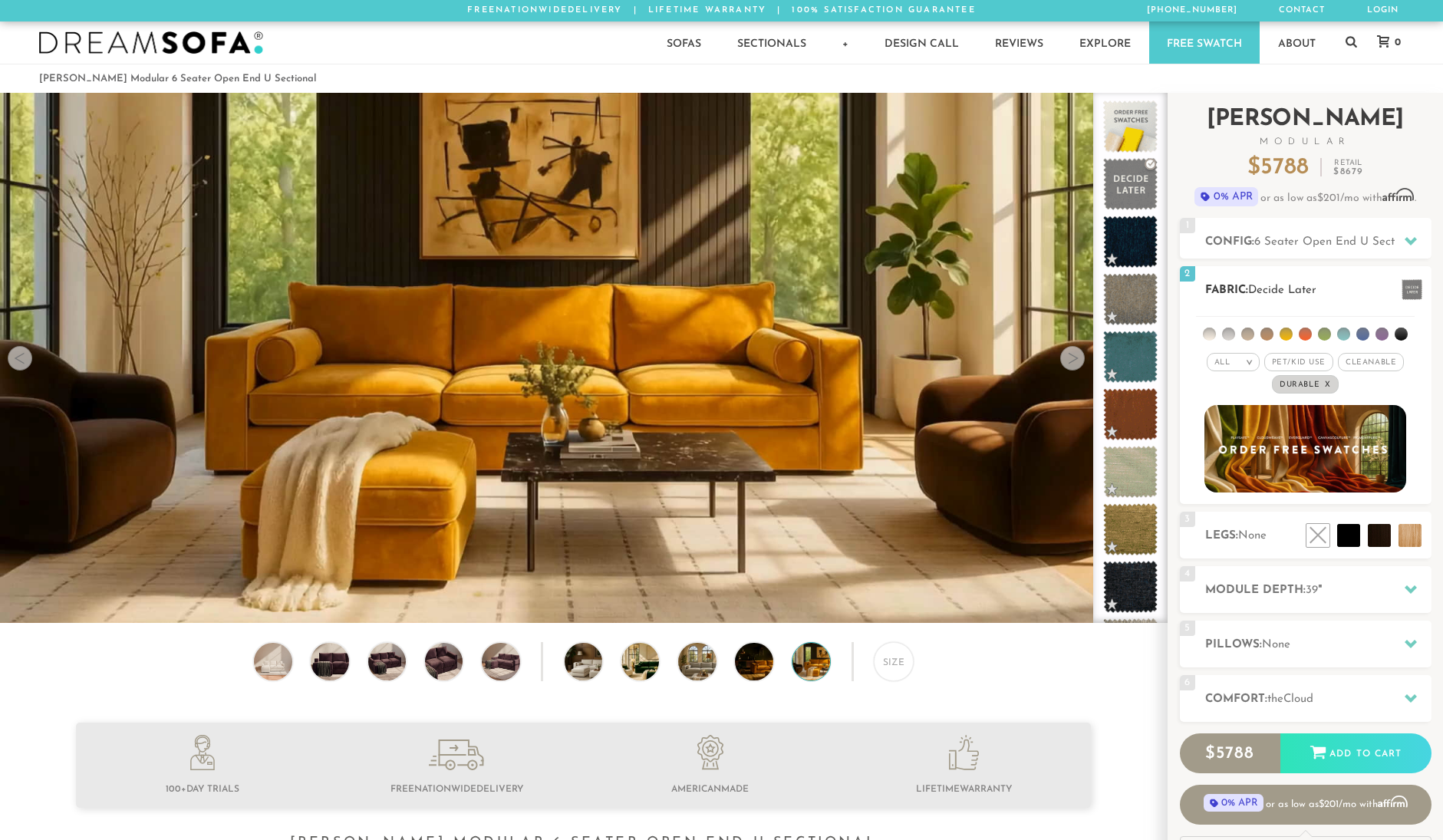
click at [1294, 354] on span "Pet/Kid Use x" at bounding box center [1298, 362] width 69 height 19
click at [1393, 362] on span "Cleanable x" at bounding box center [1376, 362] width 66 height 19
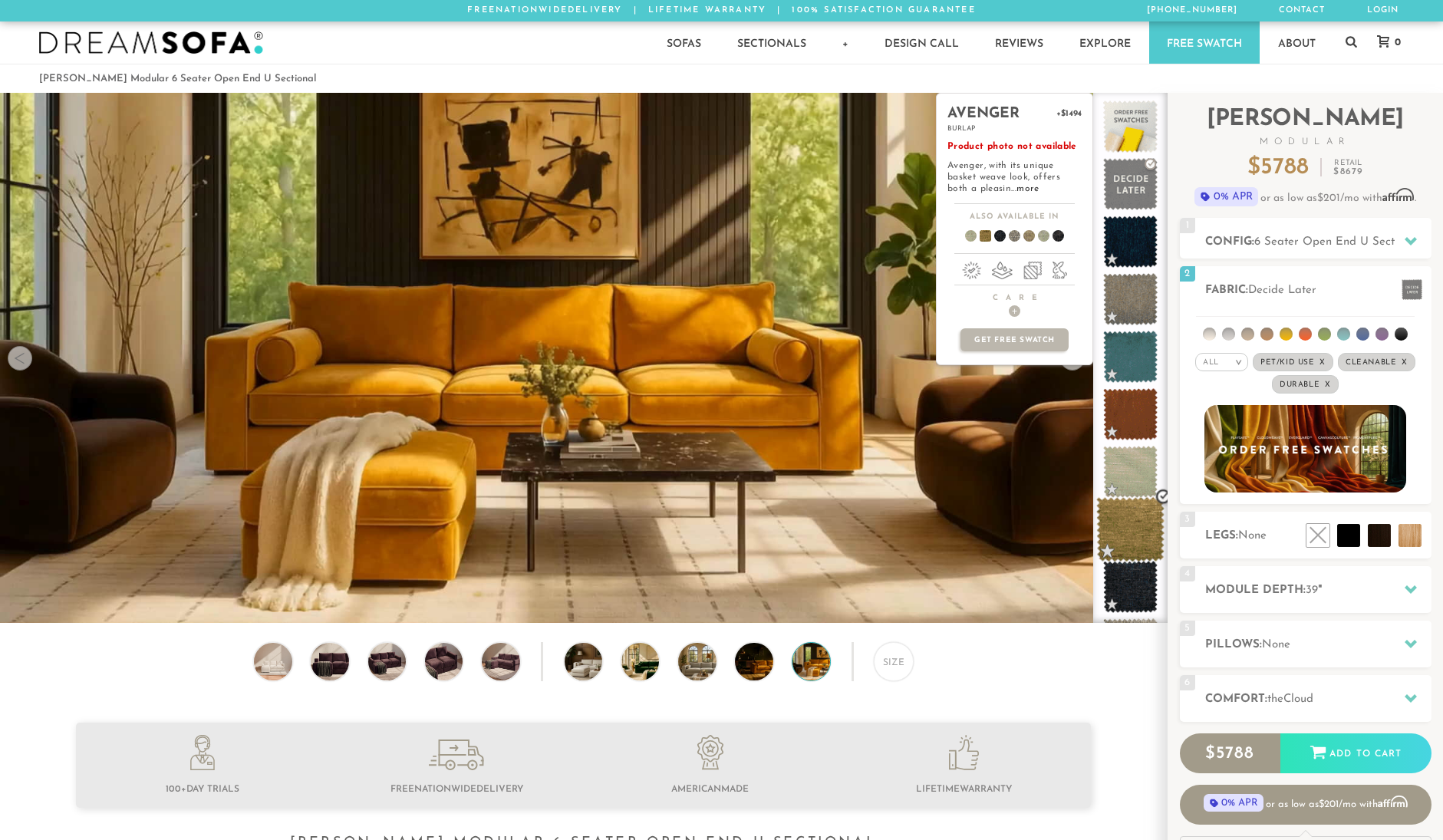
click at [1133, 518] on span at bounding box center [1130, 530] width 68 height 65
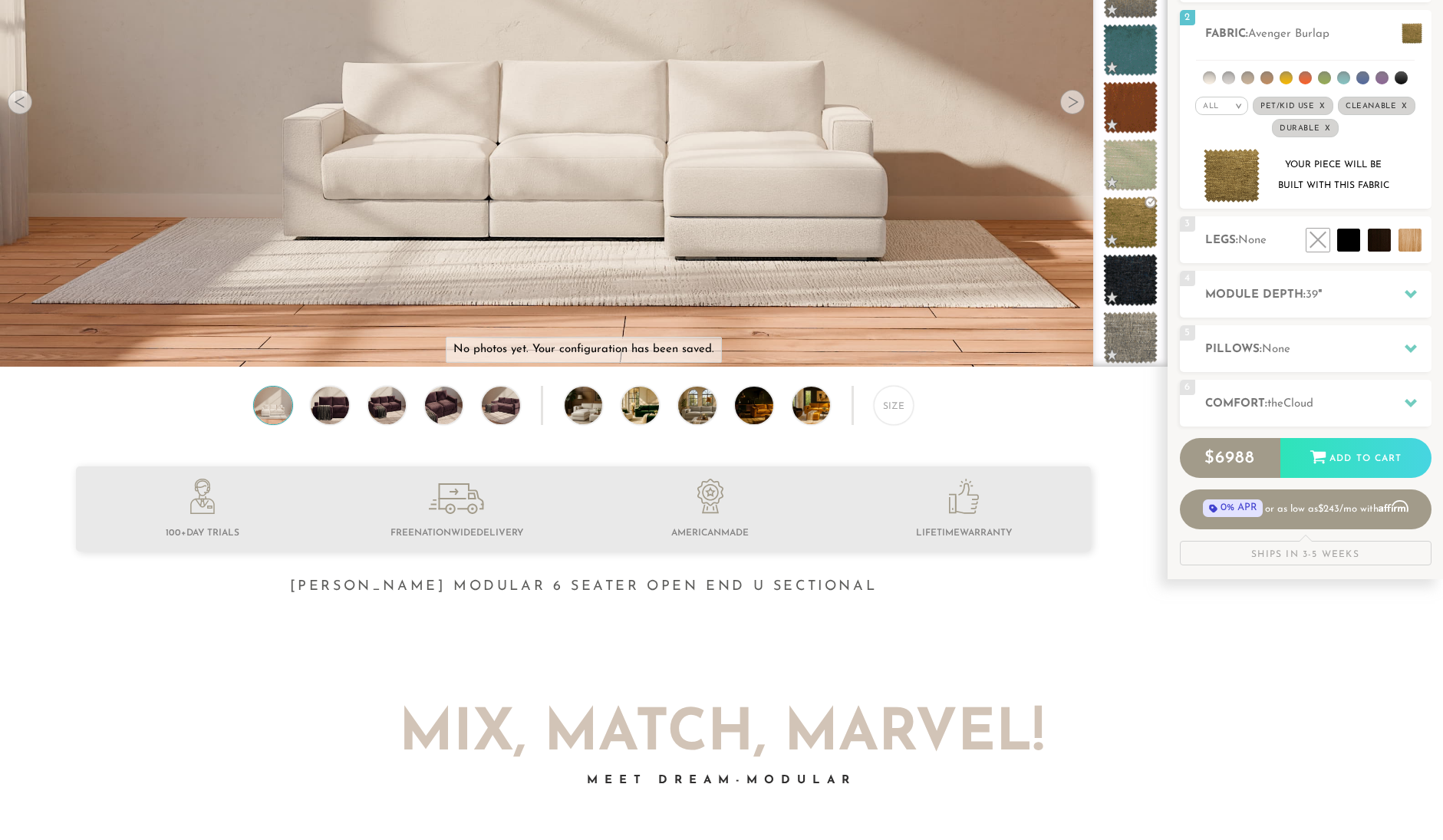
scroll to position [272, 0]
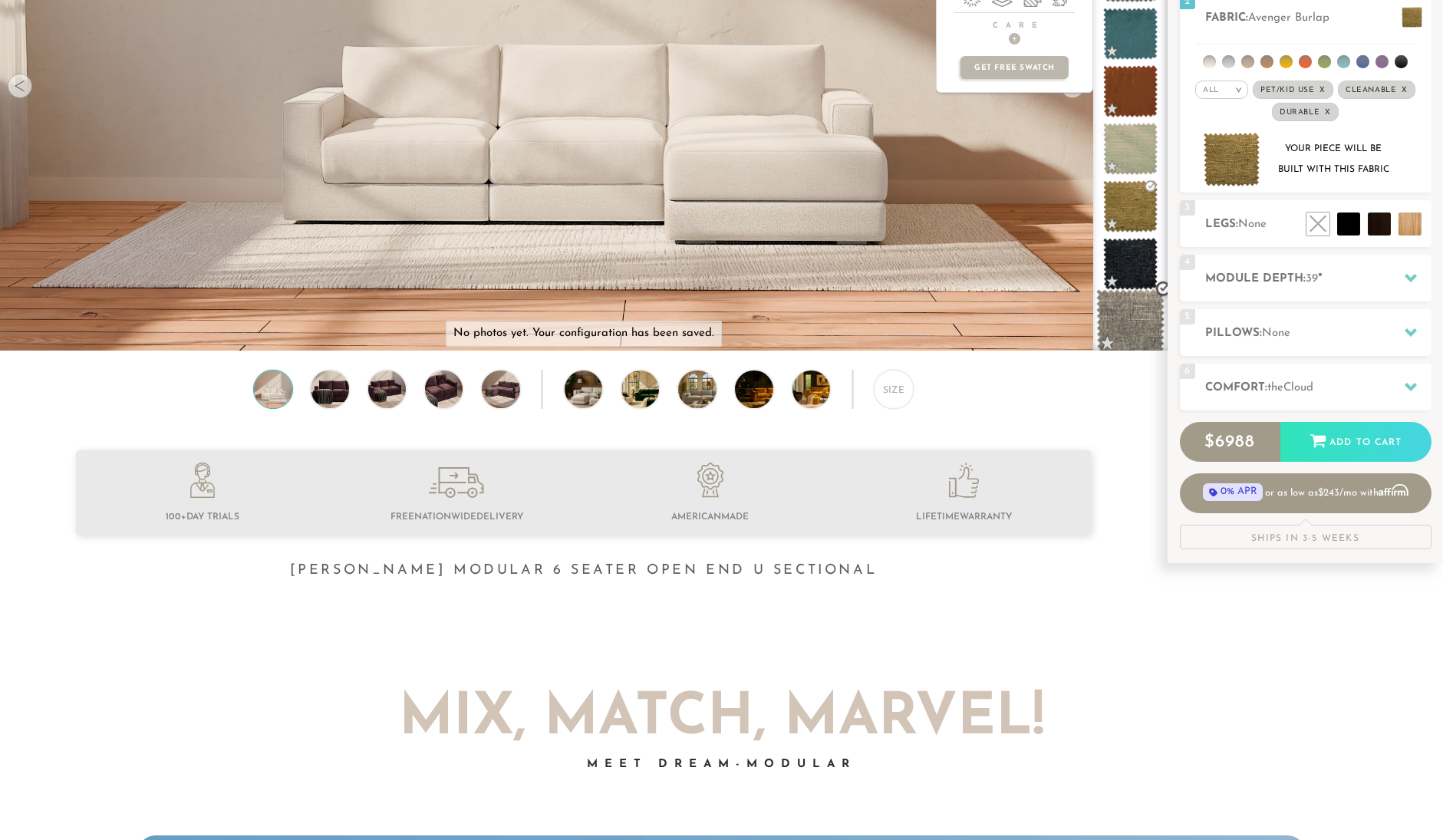
click at [1128, 329] on span at bounding box center [1130, 322] width 68 height 65
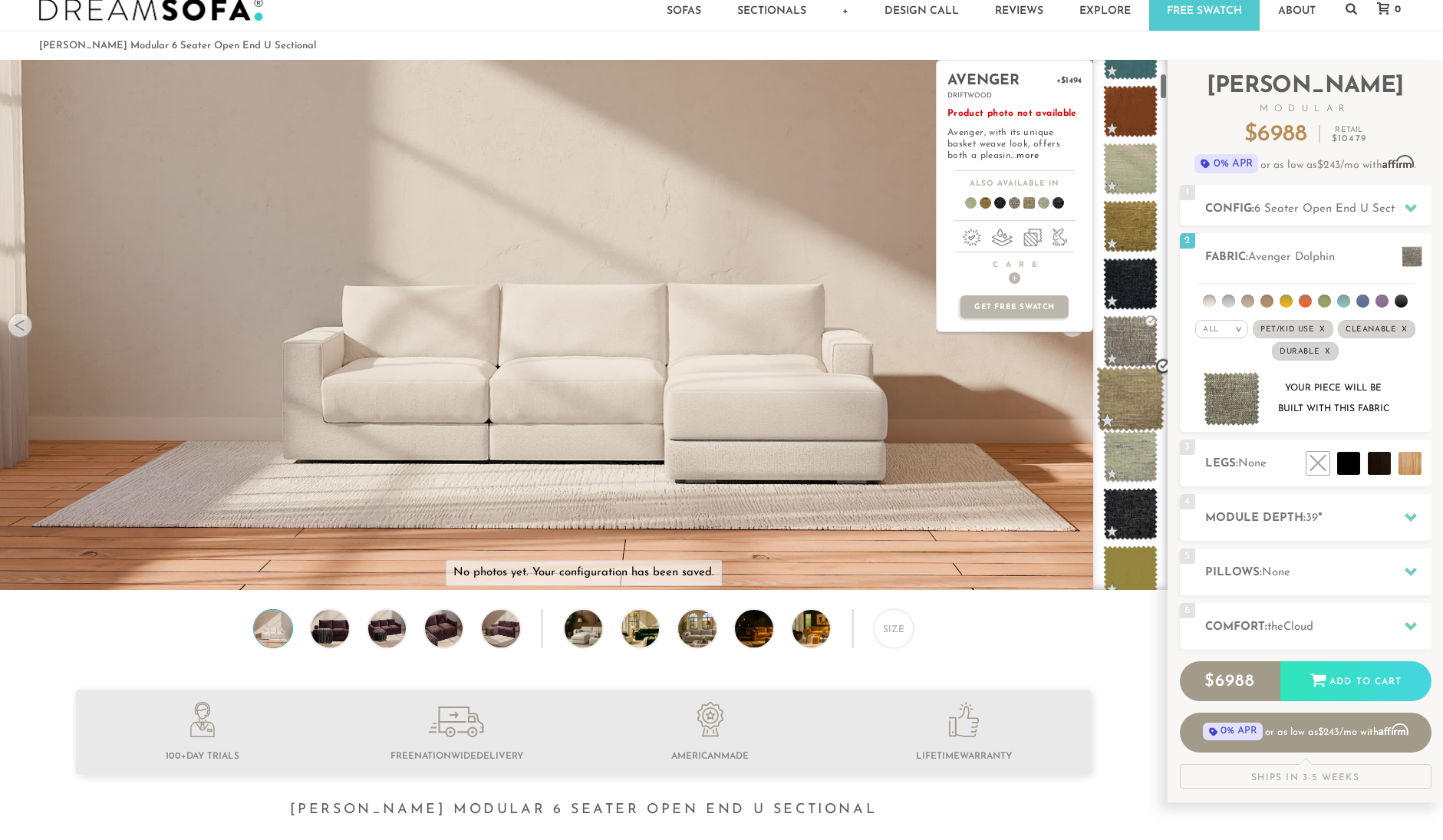
scroll to position [299, 0]
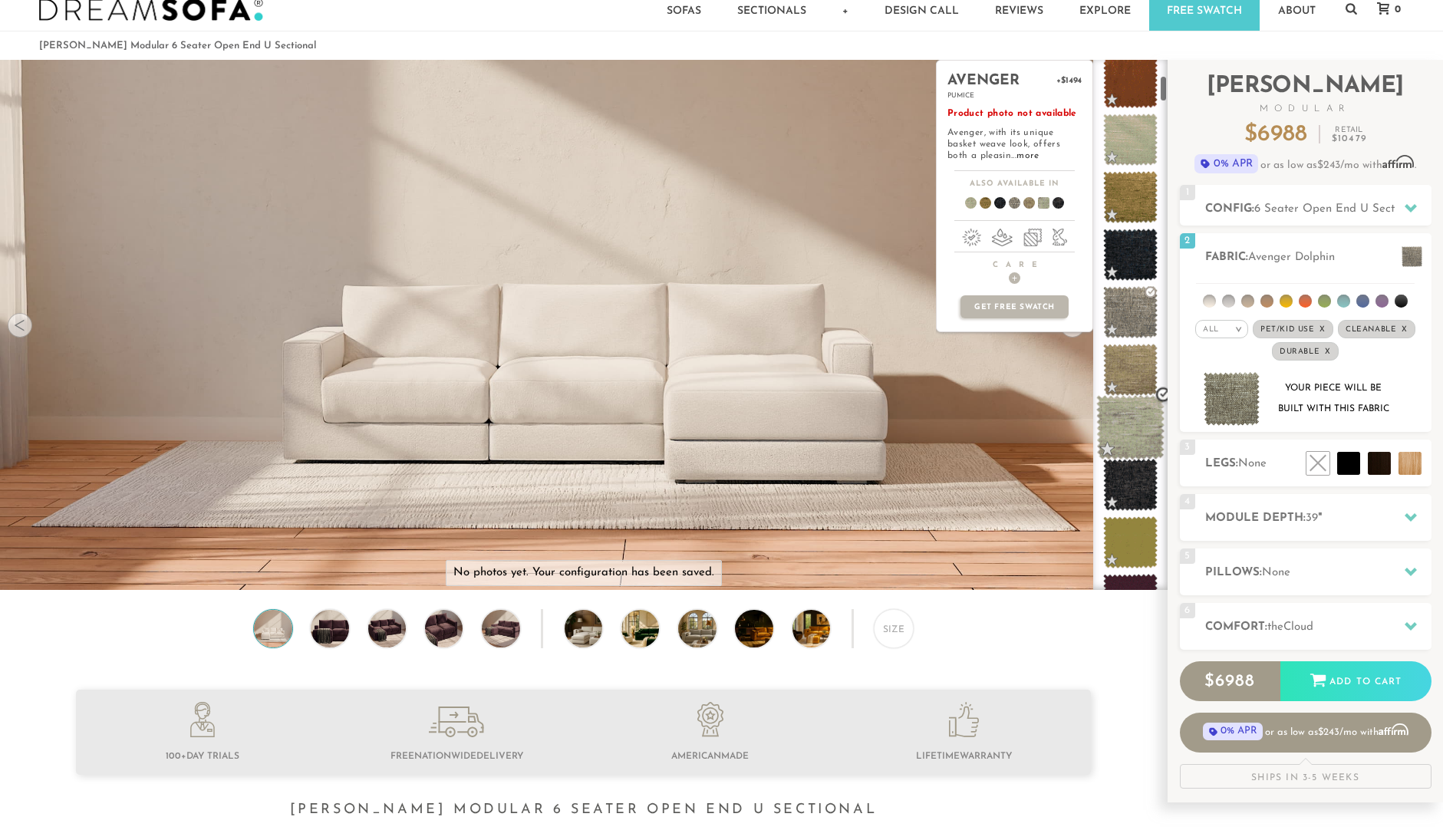
click at [1126, 426] on span at bounding box center [1130, 427] width 68 height 65
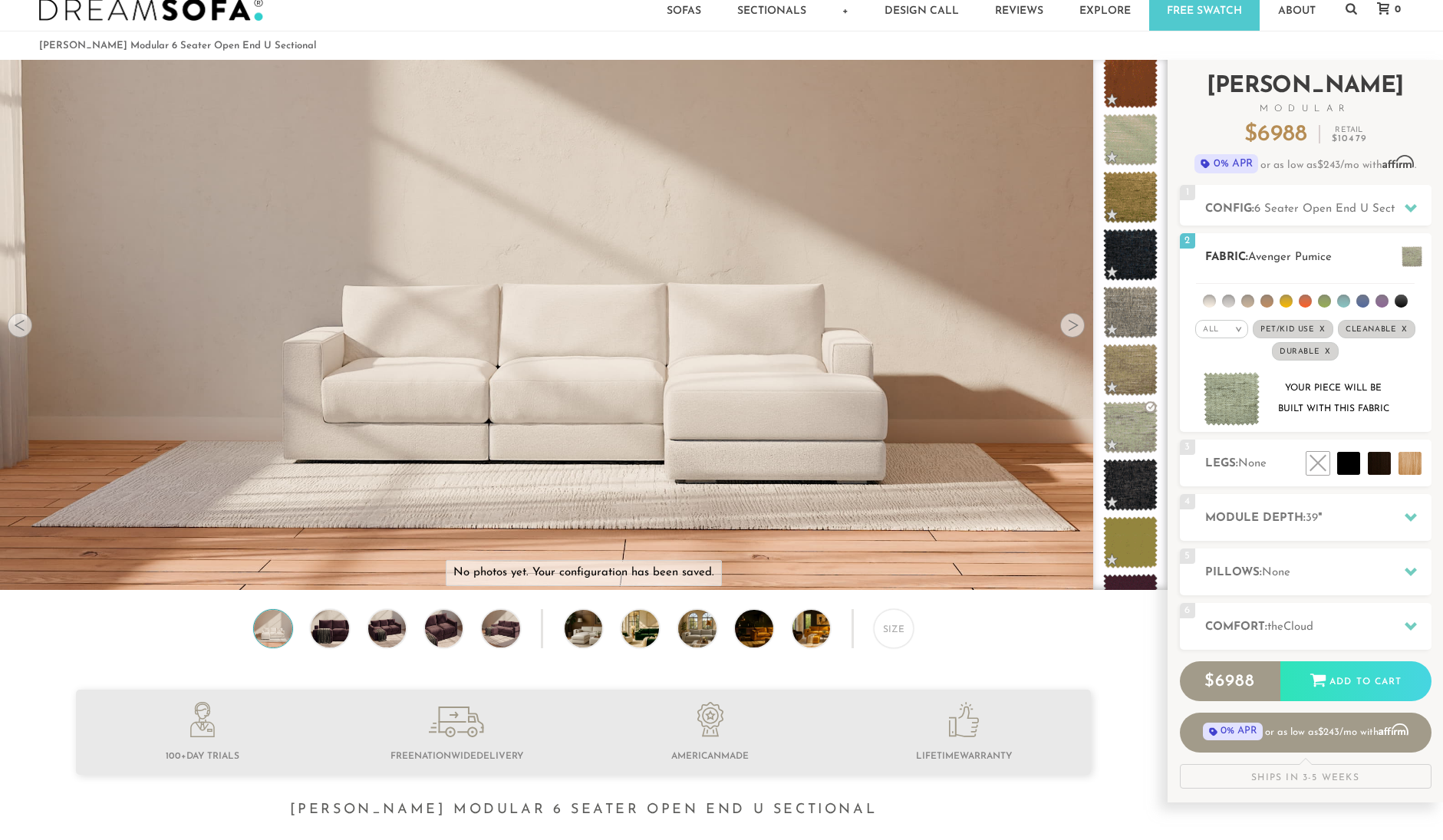
click at [1228, 396] on img at bounding box center [1231, 399] width 57 height 55
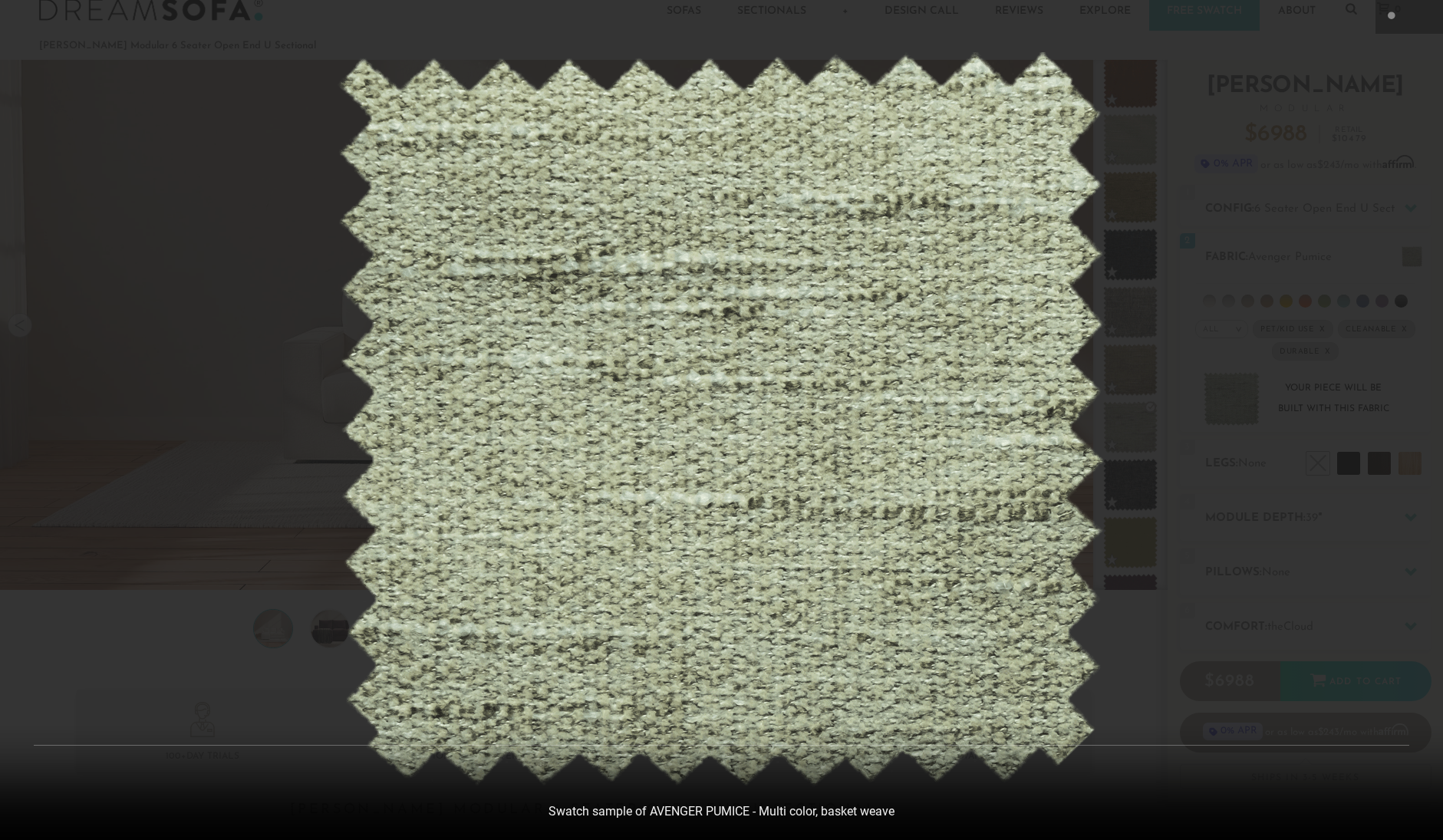
click at [1170, 570] on div at bounding box center [722, 420] width 1443 height 840
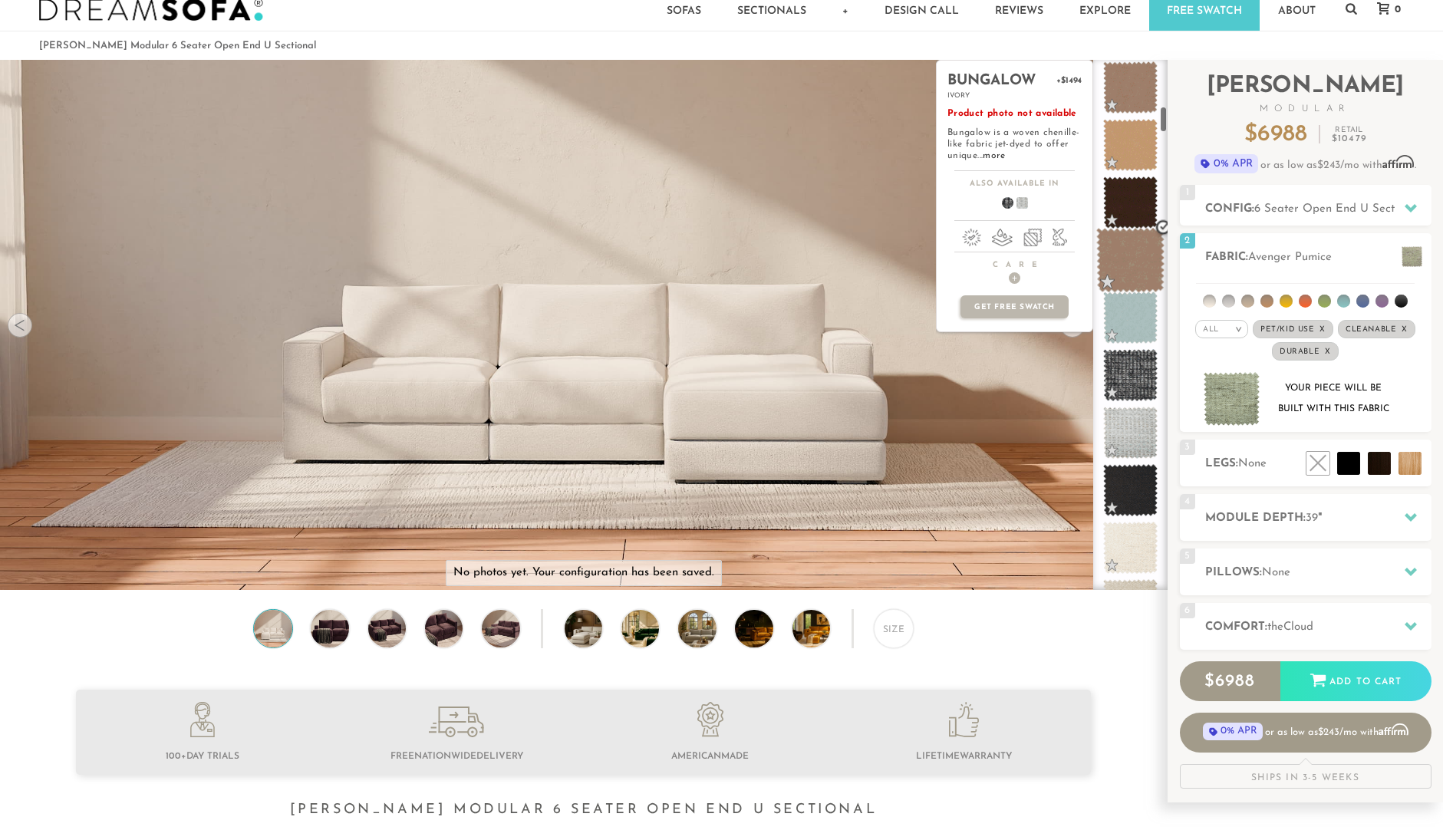
scroll to position [936, 0]
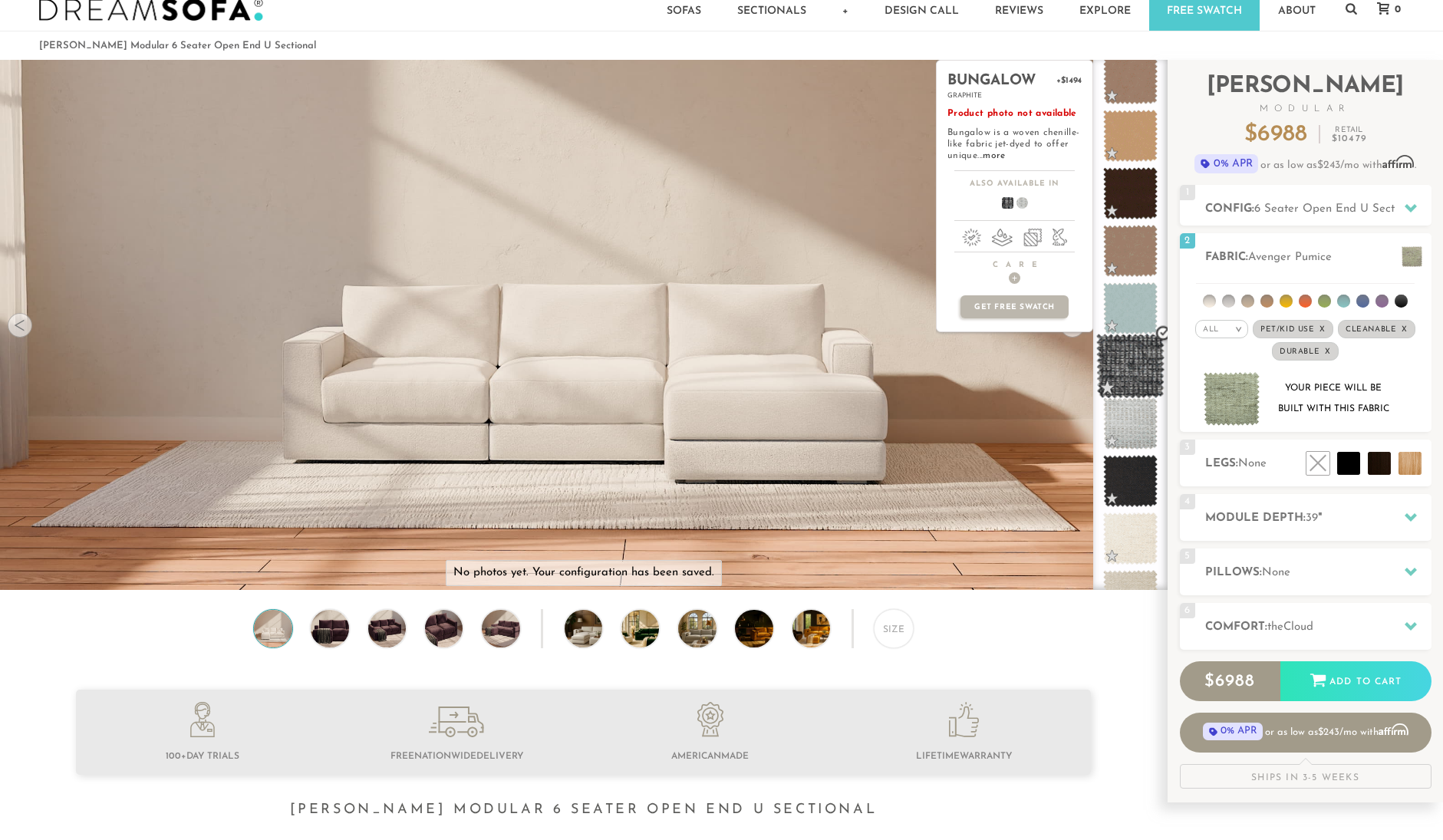
click at [1131, 379] on span at bounding box center [1130, 366] width 68 height 65
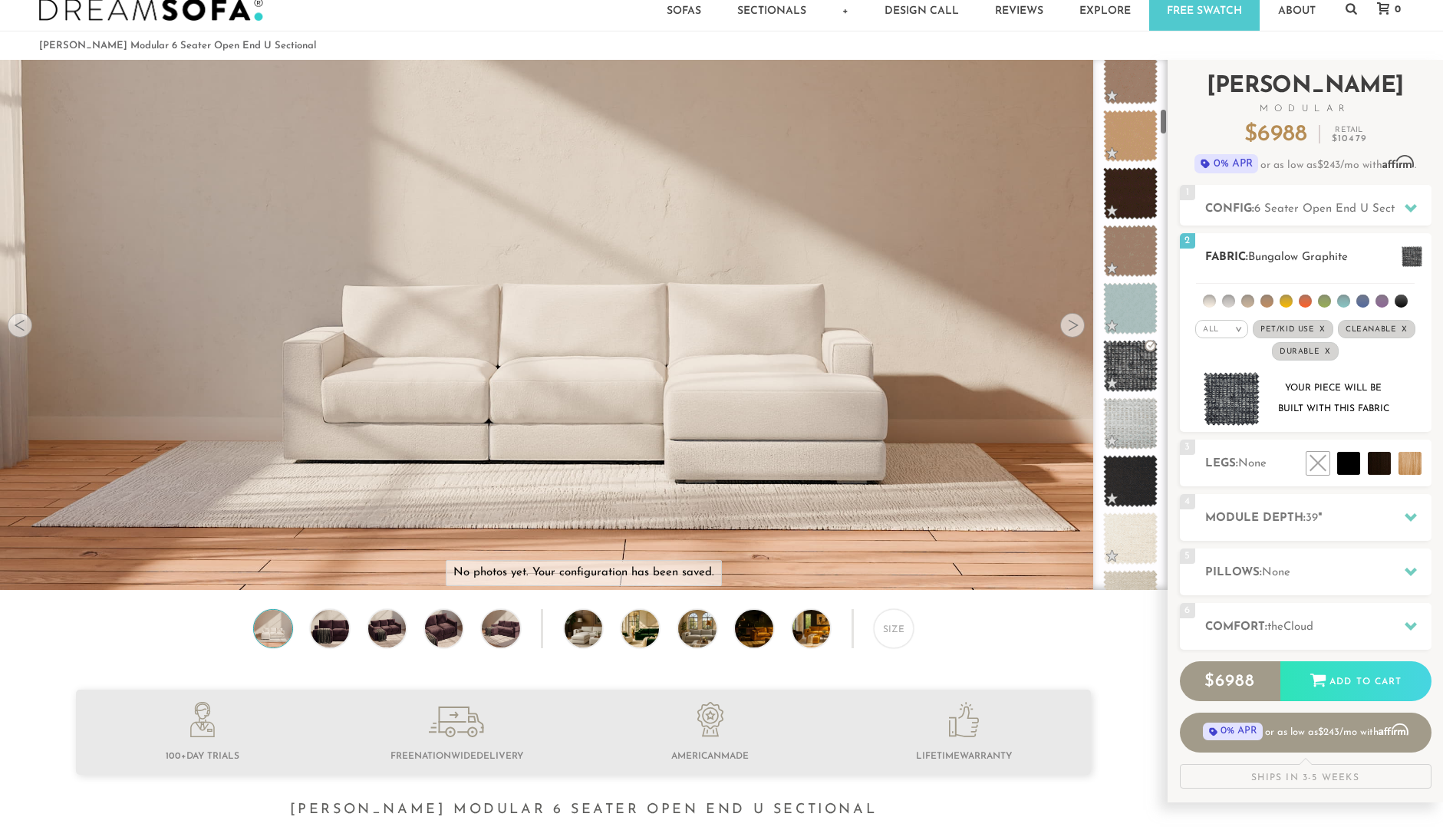
click at [1226, 408] on img at bounding box center [1231, 399] width 57 height 55
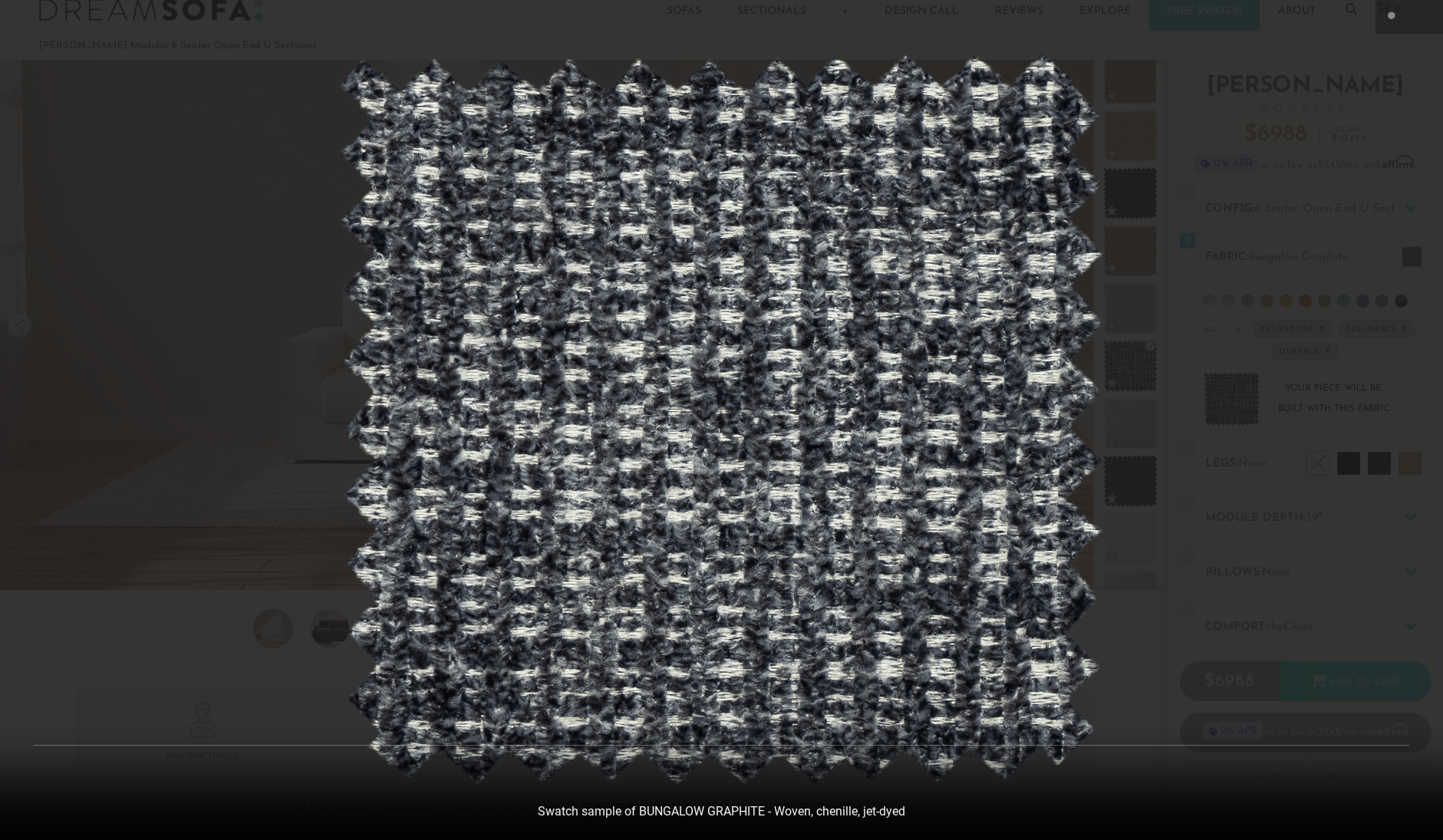
click at [1120, 580] on div at bounding box center [722, 420] width 1443 height 840
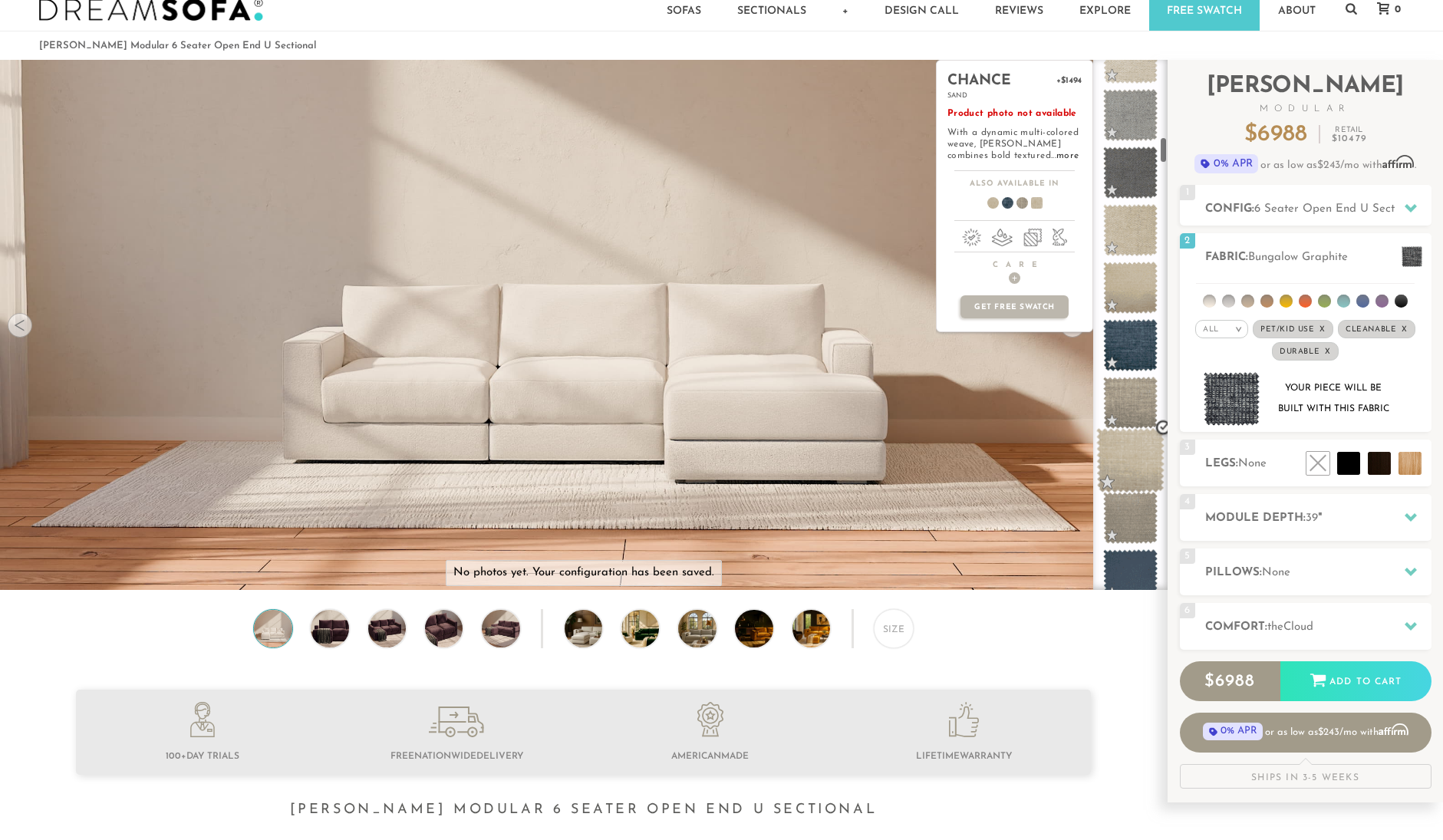
scroll to position [1476, 0]
click at [1131, 396] on span at bounding box center [1130, 401] width 68 height 65
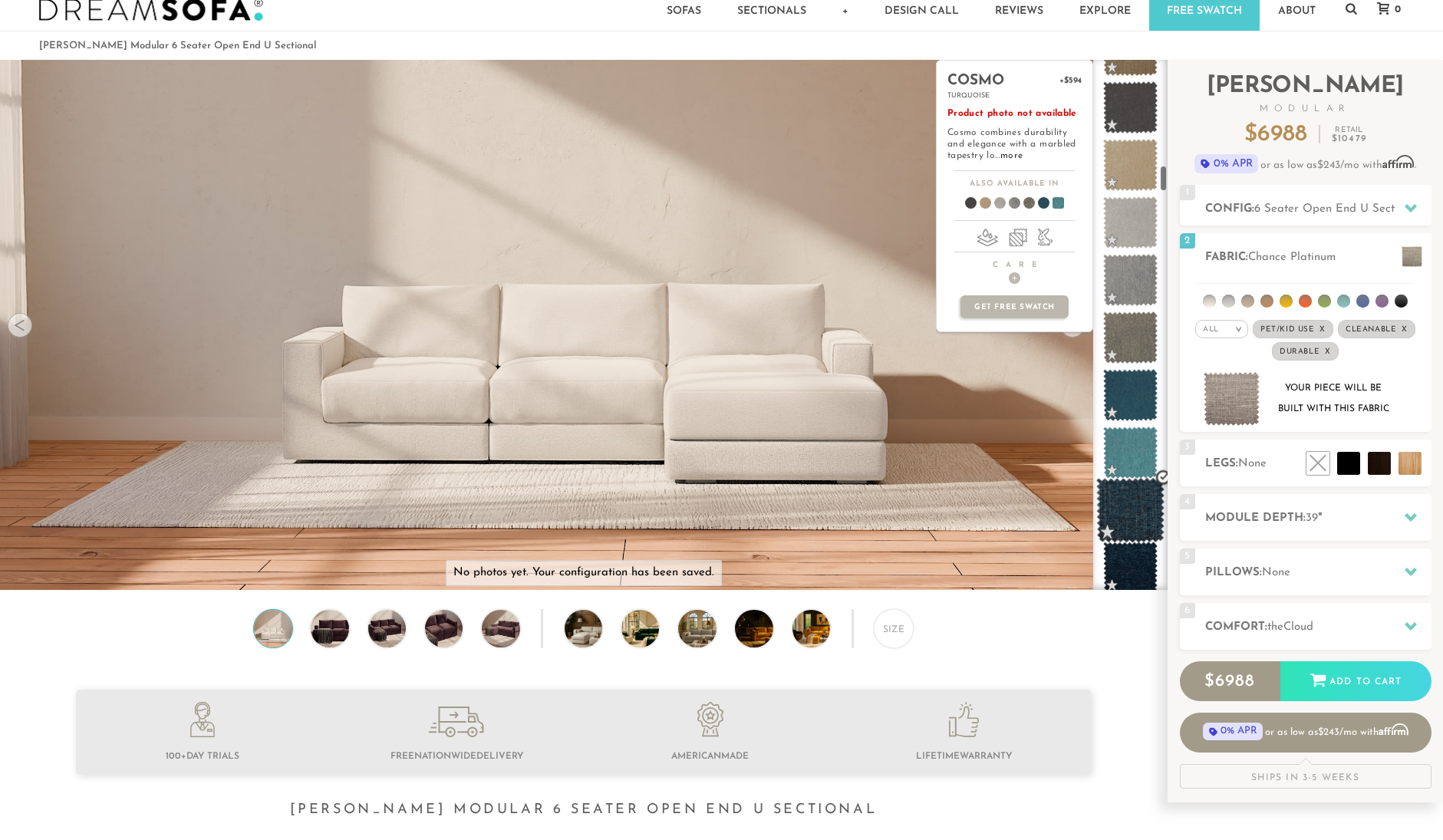
scroll to position [2065, 0]
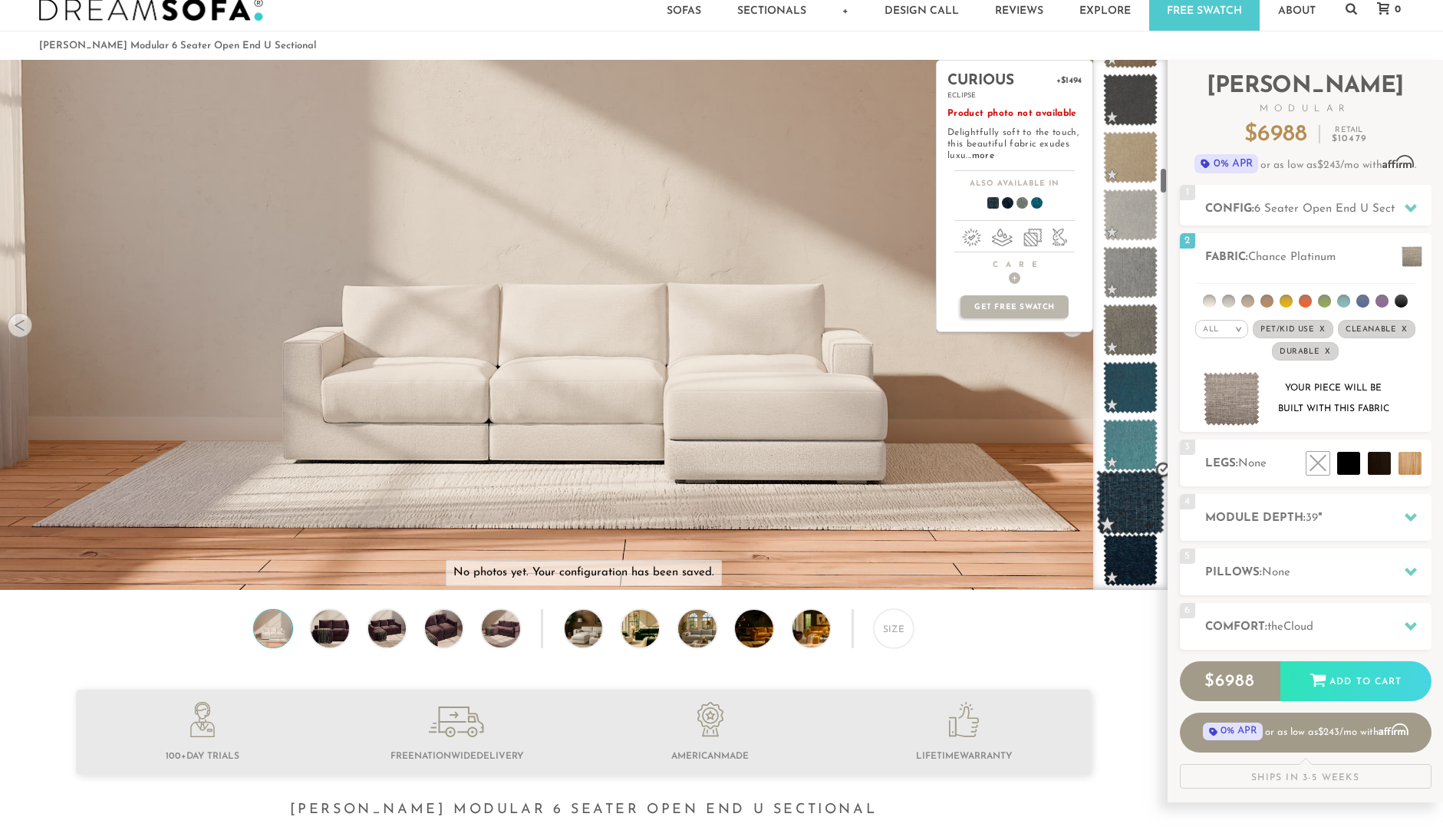
click at [1121, 528] on span at bounding box center [1130, 502] width 68 height 65
click at [1126, 518] on span at bounding box center [1130, 502] width 68 height 65
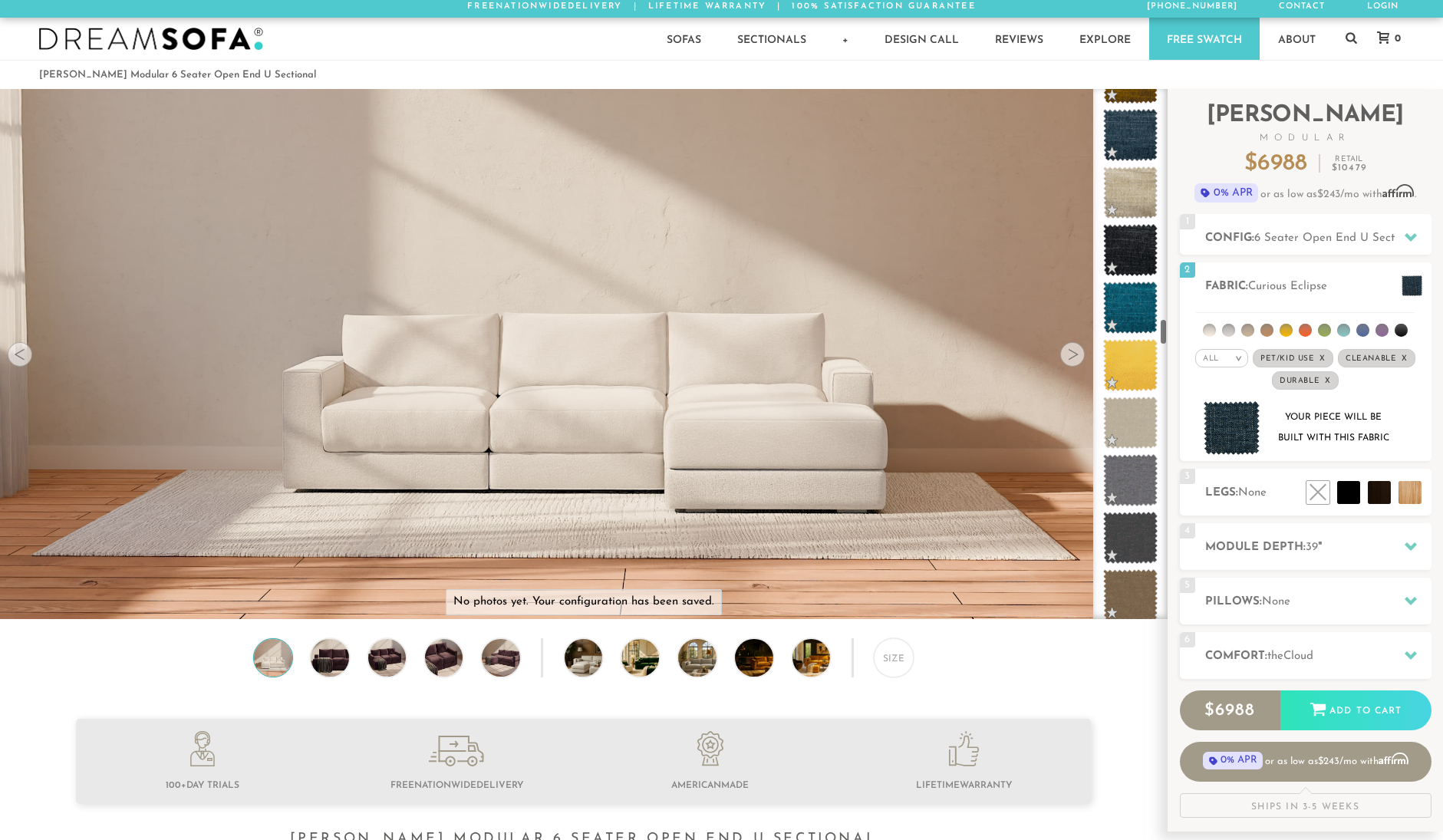
scroll to position [0, 0]
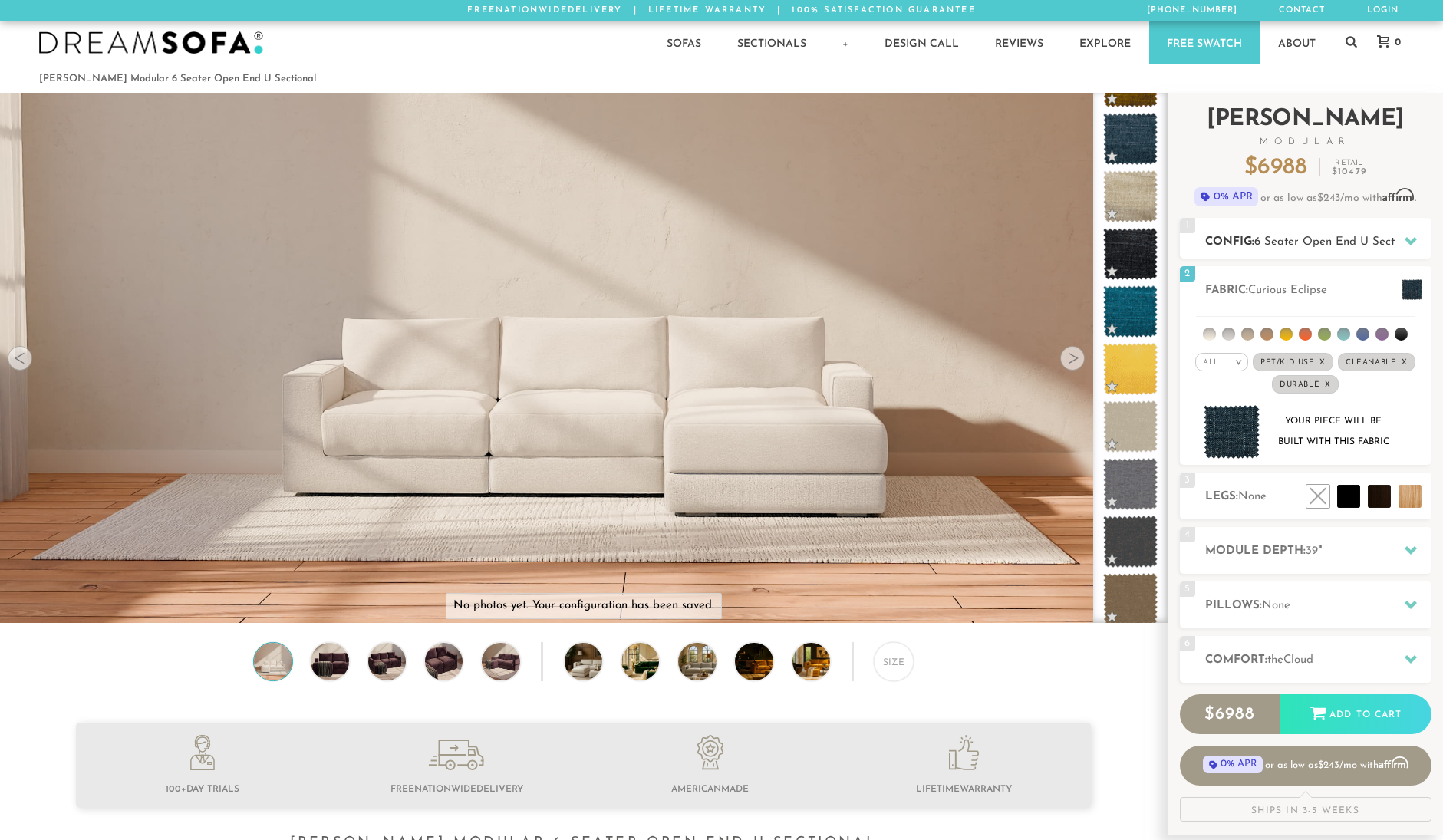
click at [1382, 239] on span "6 Seater Open End U Sectional" at bounding box center [1336, 241] width 165 height 11
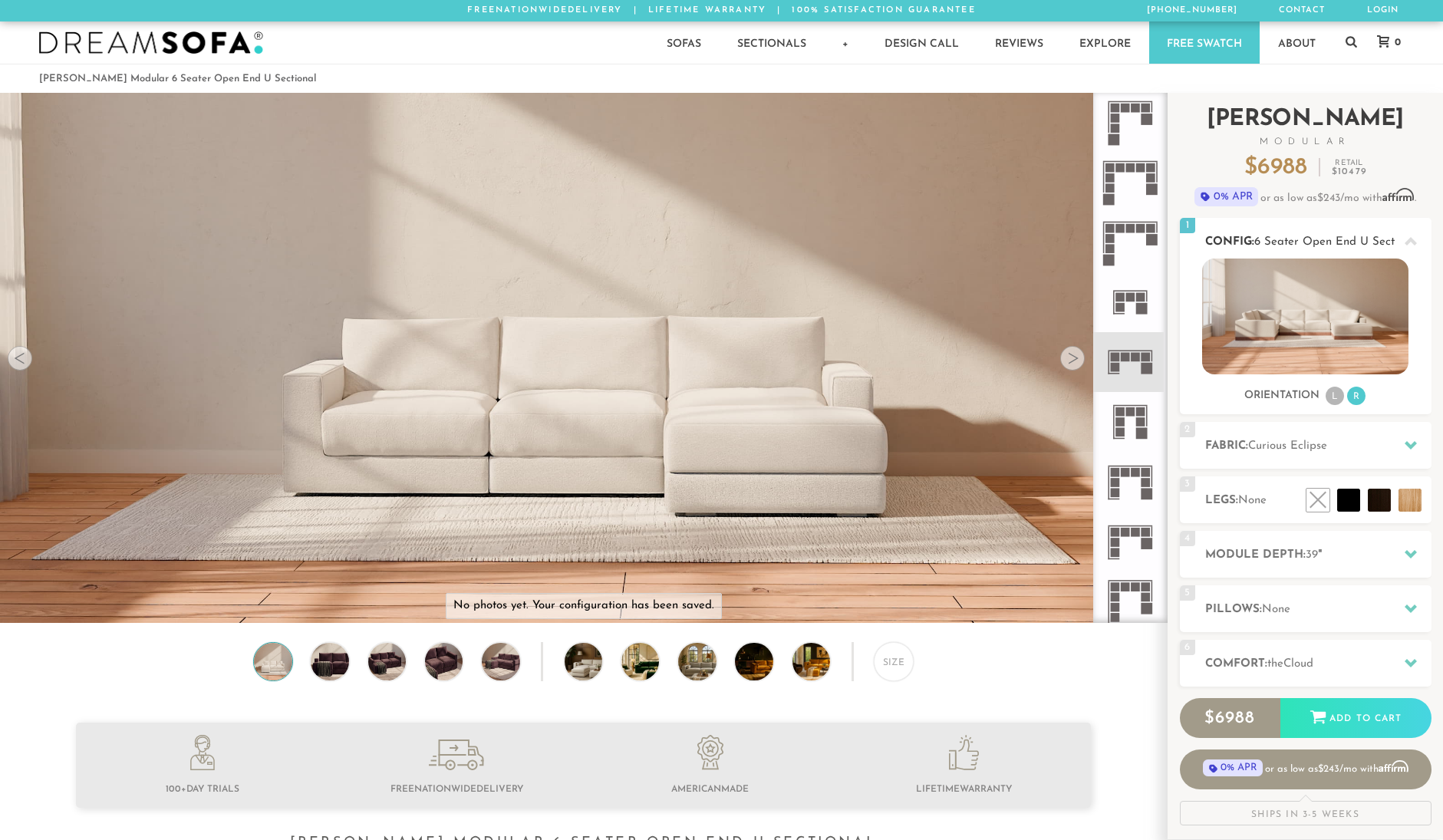
click at [1299, 329] on img at bounding box center [1305, 316] width 206 height 116
click at [1358, 398] on li "R" at bounding box center [1356, 396] width 19 height 19
click at [1336, 393] on li "L" at bounding box center [1335, 396] width 19 height 19
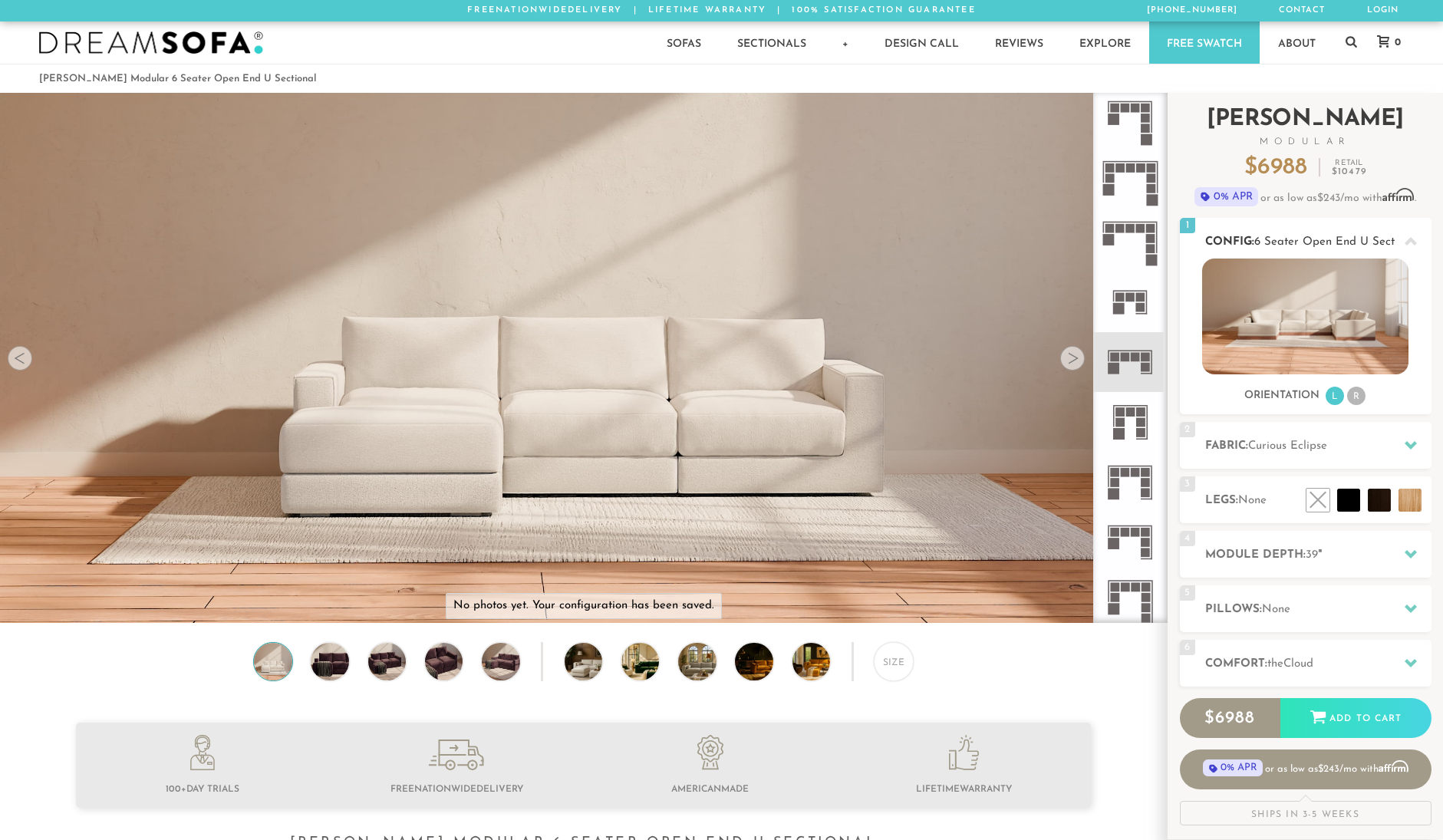
click at [1362, 395] on li "R" at bounding box center [1356, 396] width 19 height 19
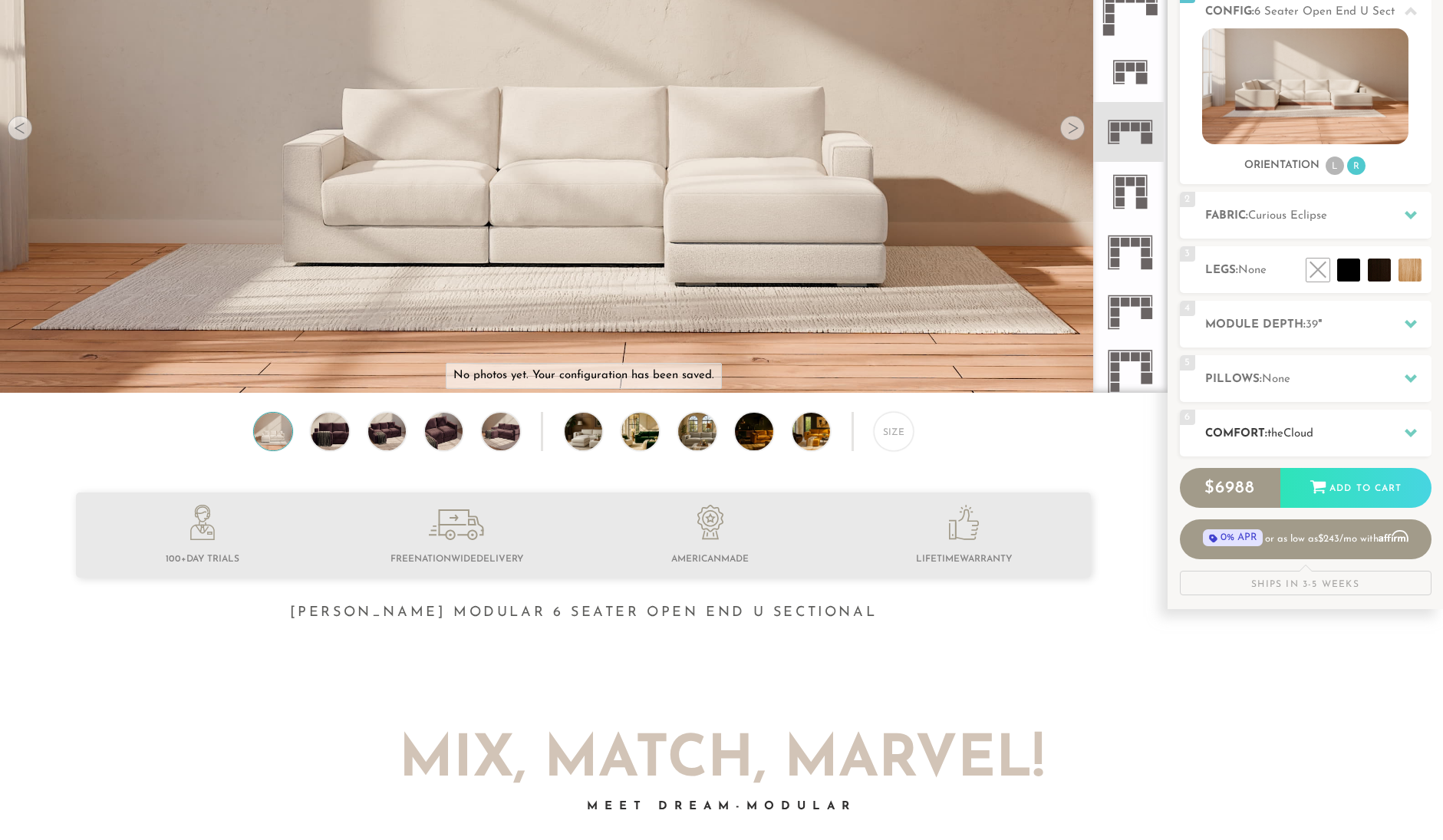
scroll to position [258, 0]
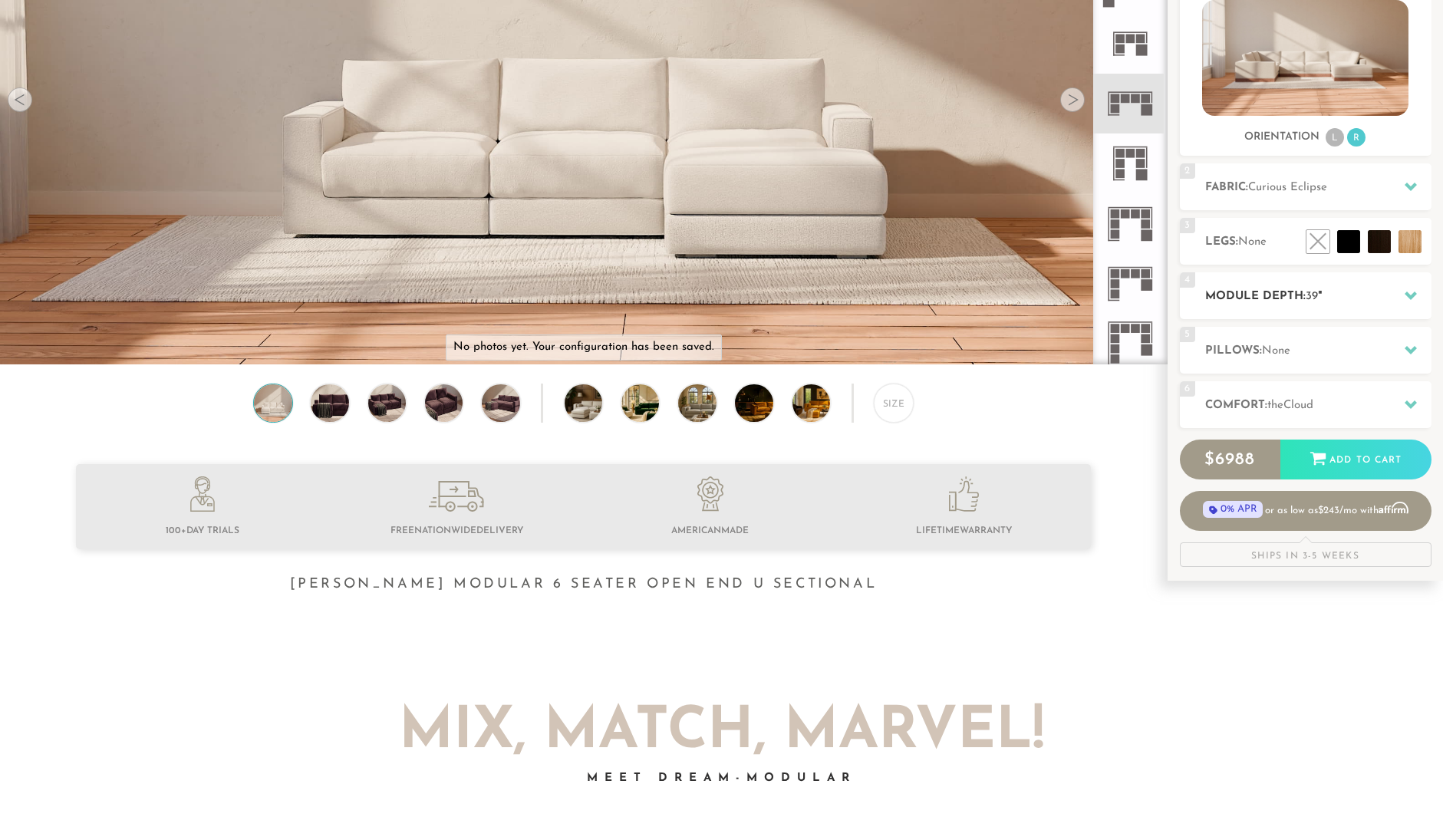
click at [1338, 299] on h2 "Module Depth: 39 "" at bounding box center [1318, 296] width 226 height 18
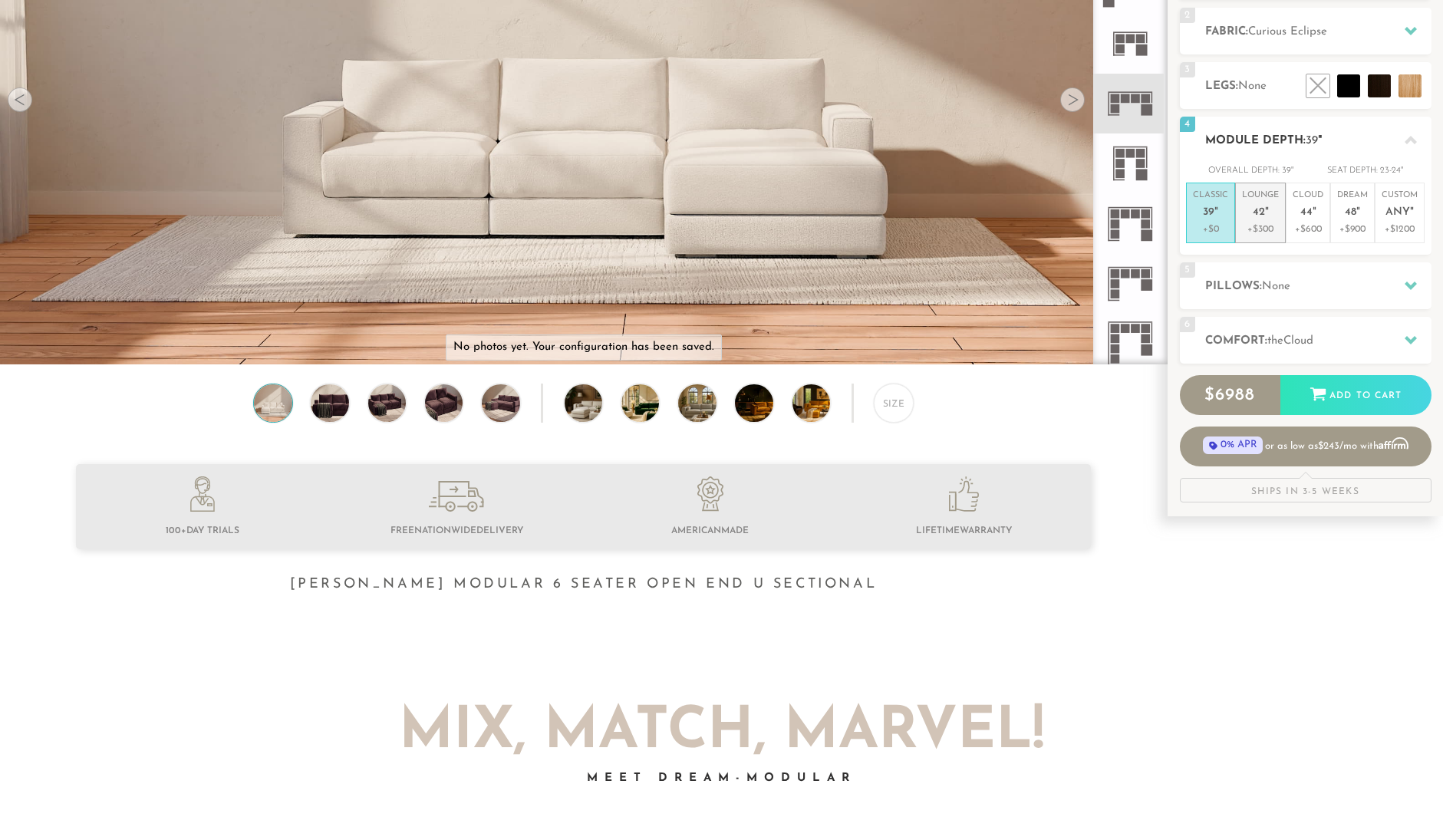
scroll to position [260, 0]
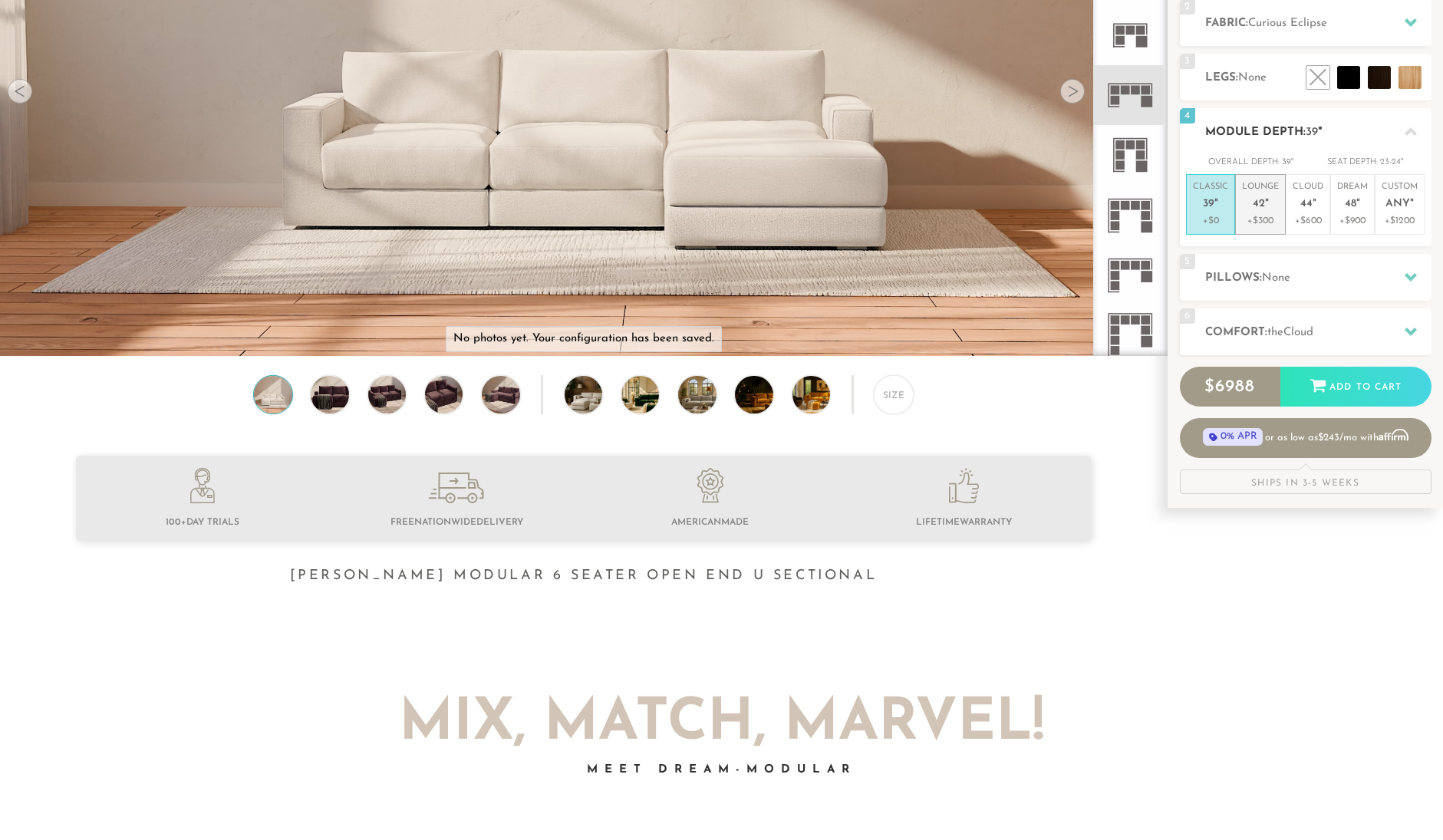
click at [1260, 220] on li "Lounge 42 " +$300" at bounding box center [1260, 204] width 50 height 61
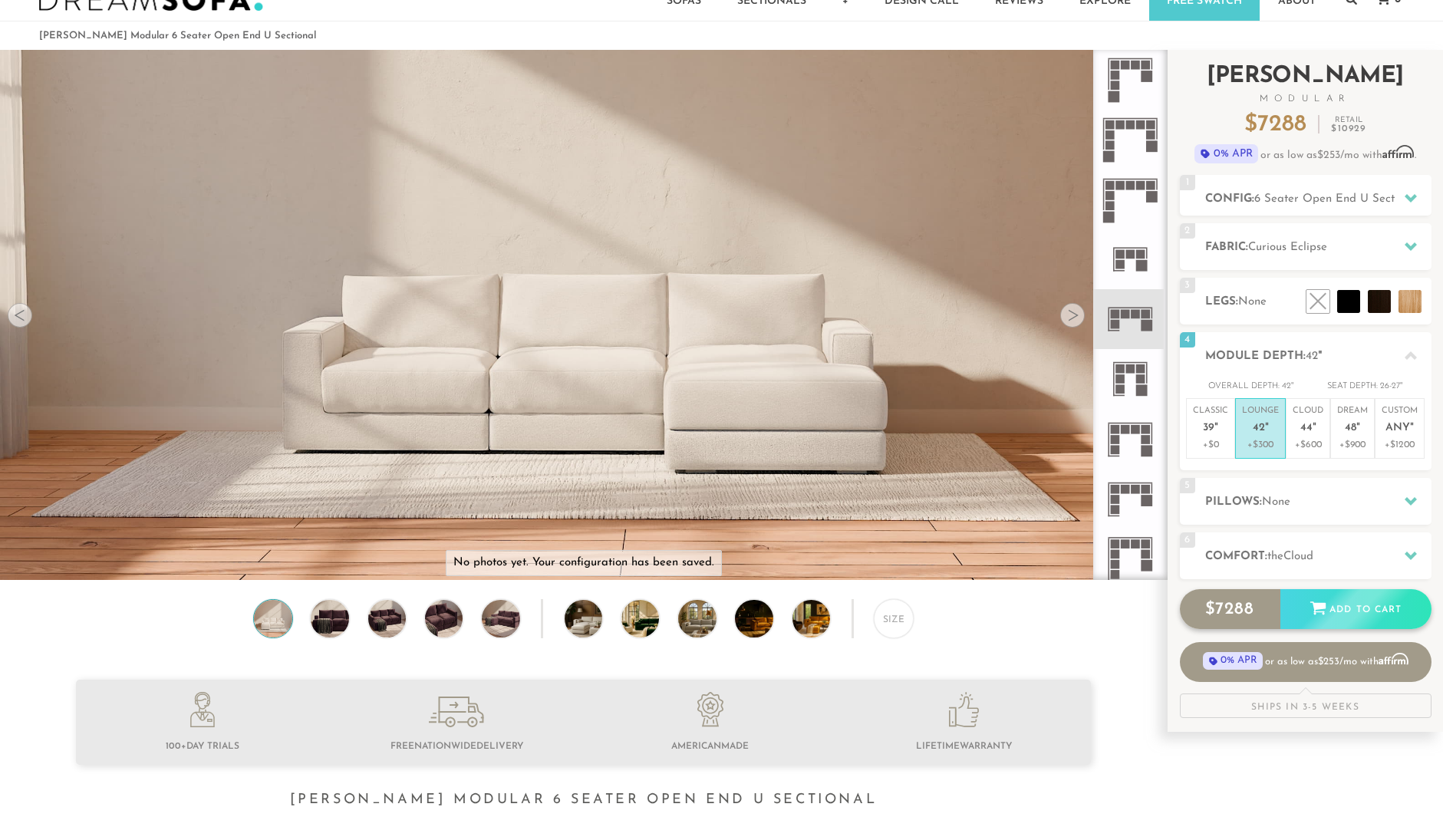
scroll to position [0, 0]
